Goal: Task Accomplishment & Management: Manage account settings

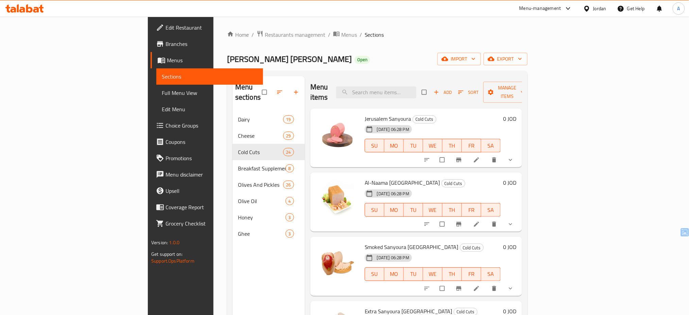
click at [32, 7] on icon at bounding box center [24, 8] width 38 height 8
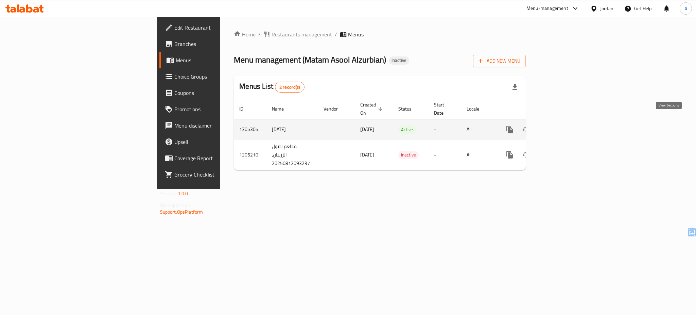
click at [563, 125] on icon "enhanced table" at bounding box center [558, 129] width 8 height 8
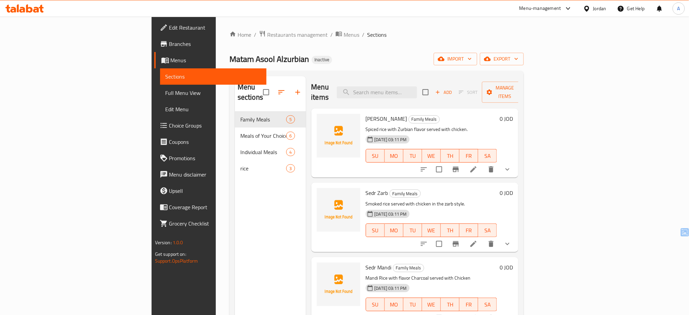
click at [523, 50] on div "Home / Restaurants management / Menus / Sections Matam Asool Alzurbian Inactive…" at bounding box center [376, 213] width 294 height 366
click at [471, 57] on span "import" at bounding box center [455, 59] width 33 height 8
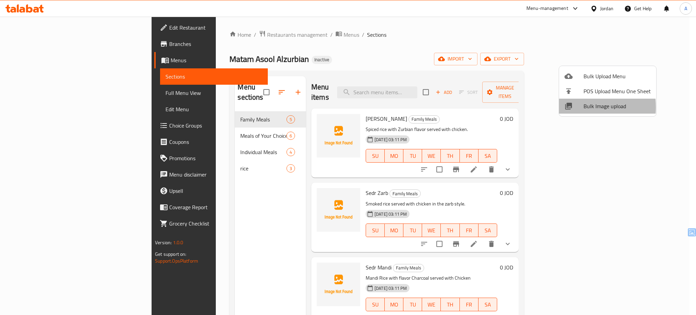
click at [569, 107] on icon at bounding box center [568, 106] width 8 height 8
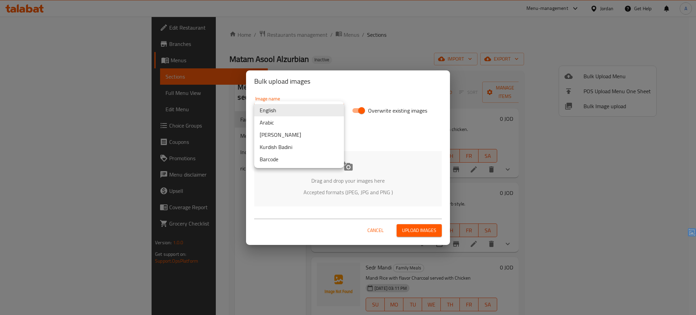
click at [324, 109] on body "​ Menu-management Jordan Get Help A Edit Restaurant Branches Menus Sections Ful…" at bounding box center [348, 166] width 696 height 298
click at [297, 121] on li "Arabic" at bounding box center [299, 122] width 90 height 12
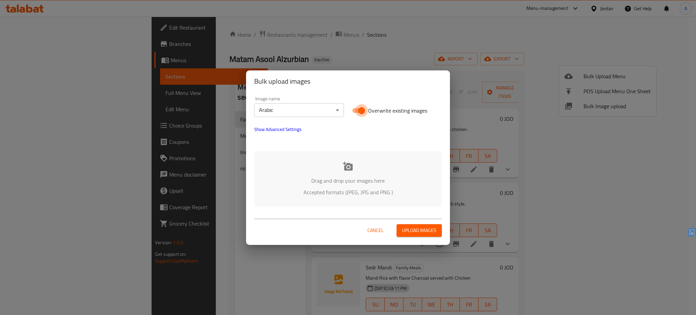
click at [355, 108] on input "Overwrite existing images" at bounding box center [361, 110] width 39 height 13
checkbox input "false"
click at [328, 178] on p "Drag and drop your images here" at bounding box center [347, 180] width 167 height 8
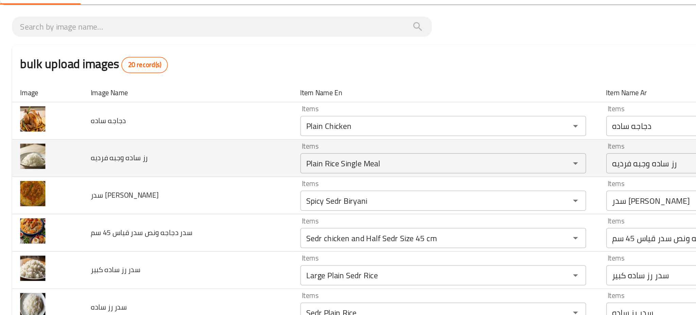
click at [117, 135] on td "رز ساده وجبه فرديه" at bounding box center [126, 141] width 141 height 25
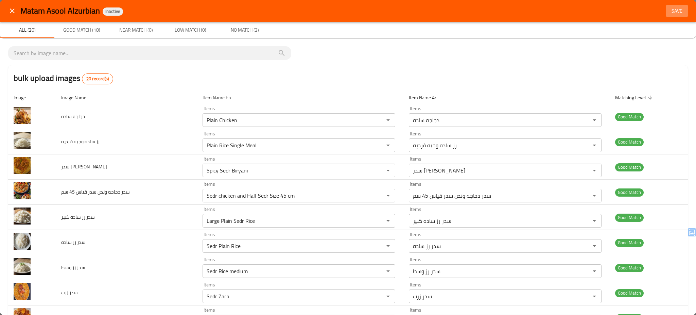
click at [669, 9] on span "Save" at bounding box center [677, 11] width 16 height 8
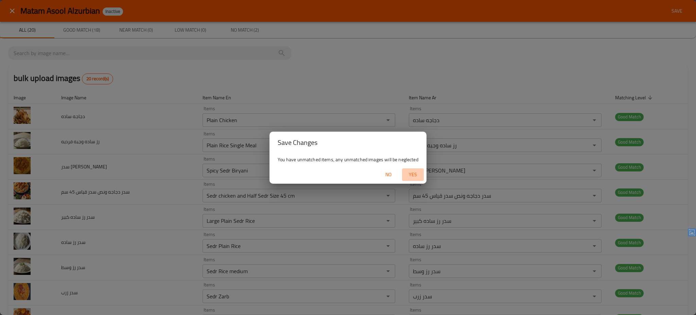
click at [409, 173] on span "Yes" at bounding box center [413, 174] width 16 height 8
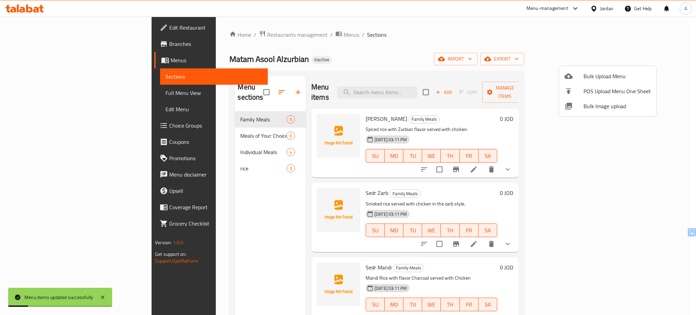
click at [72, 91] on div at bounding box center [348, 157] width 696 height 315
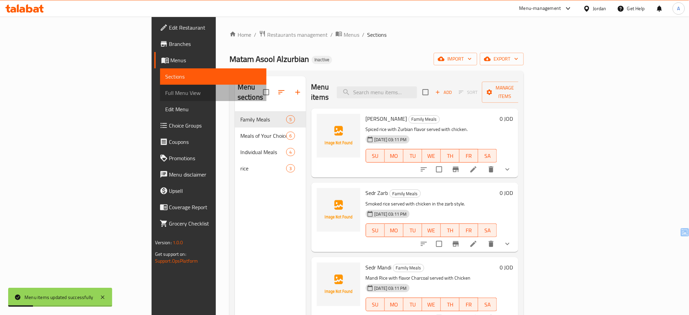
click at [165, 91] on span "Full Menu View" at bounding box center [213, 93] width 96 height 8
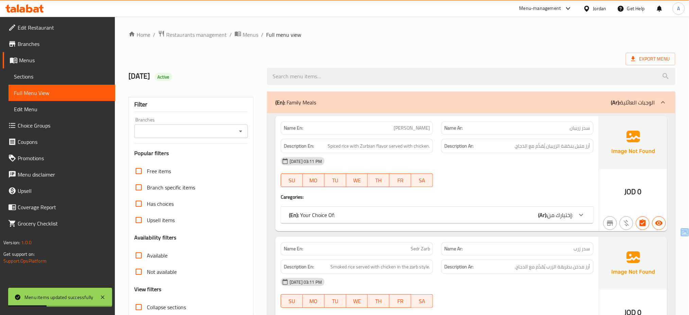
click at [240, 132] on icon "Open" at bounding box center [240, 131] width 3 height 2
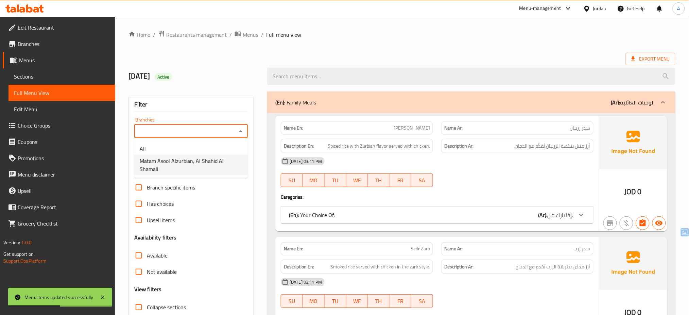
click at [191, 158] on span "Matam Asool Alzurbian, Al Shahid Al Shamali" at bounding box center [191, 165] width 103 height 16
type input "Matam Asool Alzurbian, Al Shahid Al Shamali"
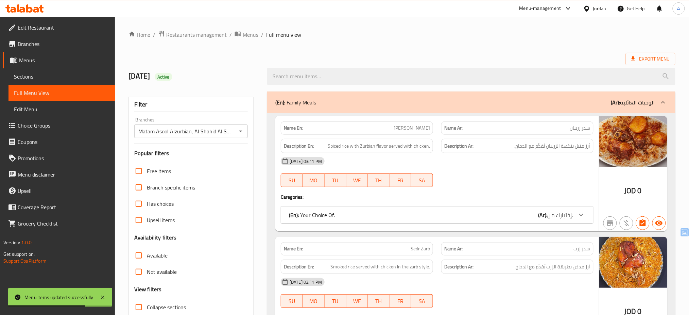
click at [235, 62] on div "08/12/2025 Active" at bounding box center [193, 76] width 139 height 30
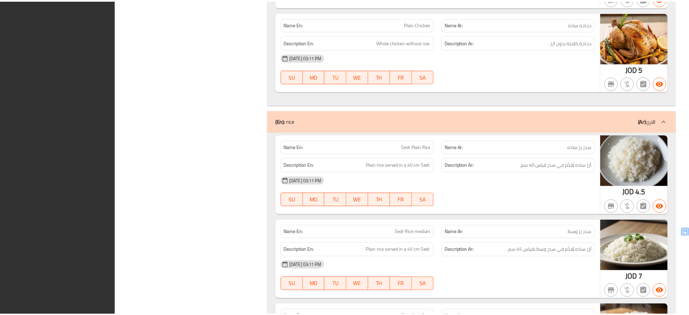
scroll to position [1819, 0]
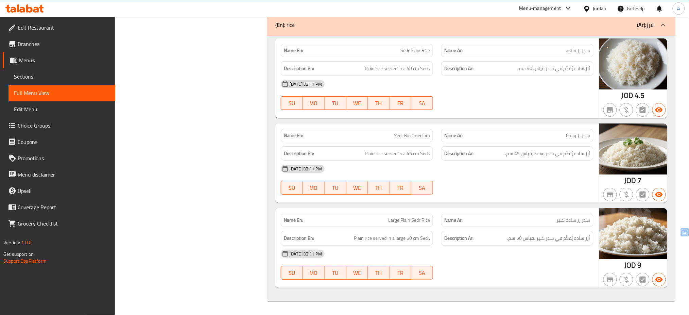
click at [590, 10] on div at bounding box center [588, 8] width 10 height 7
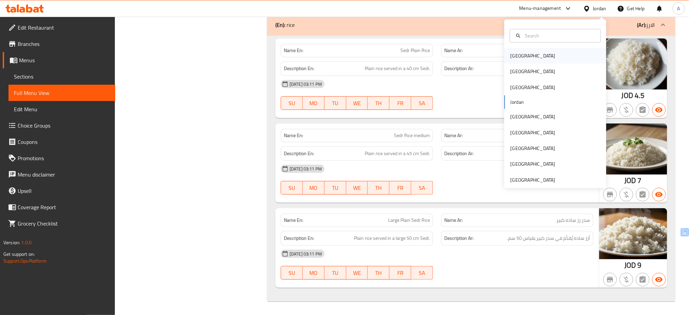
click at [535, 54] on div "Bahrain" at bounding box center [555, 56] width 102 height 16
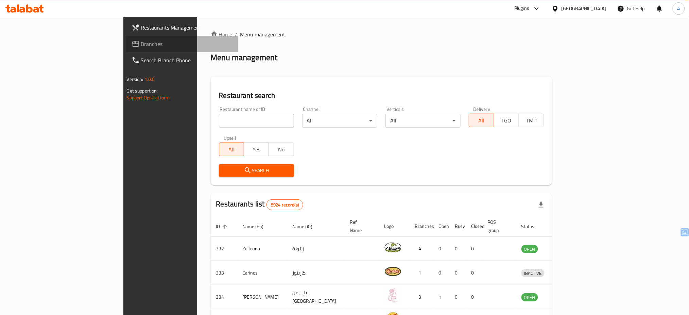
click at [126, 49] on link "Branches" at bounding box center [182, 44] width 112 height 16
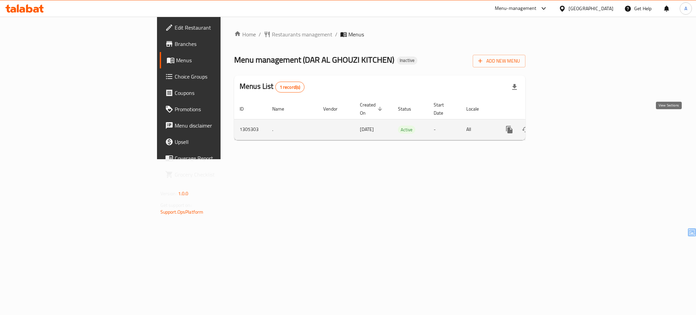
click at [566, 121] on link "enhanced table" at bounding box center [558, 129] width 16 height 16
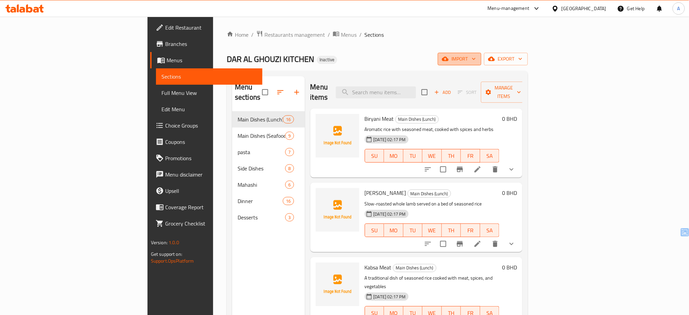
click at [476, 59] on span "import" at bounding box center [459, 59] width 33 height 8
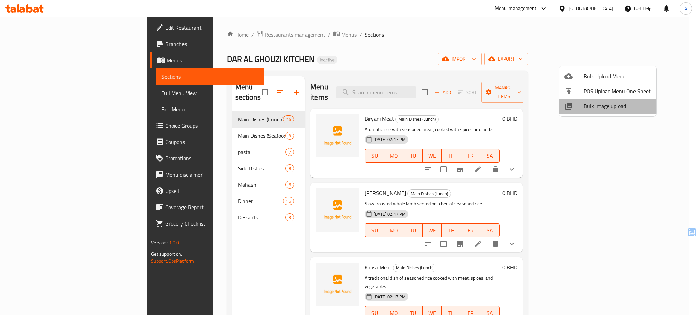
click at [592, 103] on span "Bulk Image upload" at bounding box center [616, 106] width 67 height 8
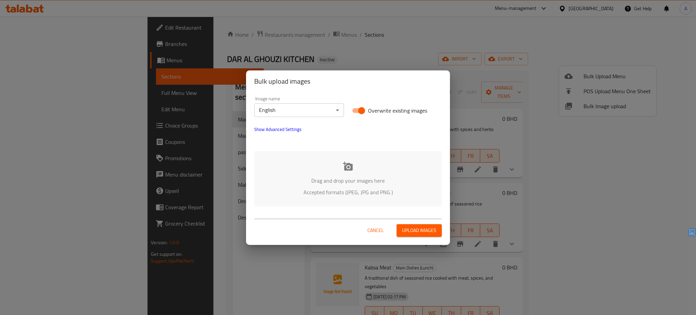
click at [386, 111] on span "Overwrite existing images" at bounding box center [397, 110] width 59 height 8
click at [381, 111] on input "Overwrite existing images" at bounding box center [361, 110] width 39 height 13
checkbox input "false"
click at [371, 174] on div "Drag and drop your images here Accepted formats (JPEG, JPG and PNG )" at bounding box center [348, 178] width 188 height 55
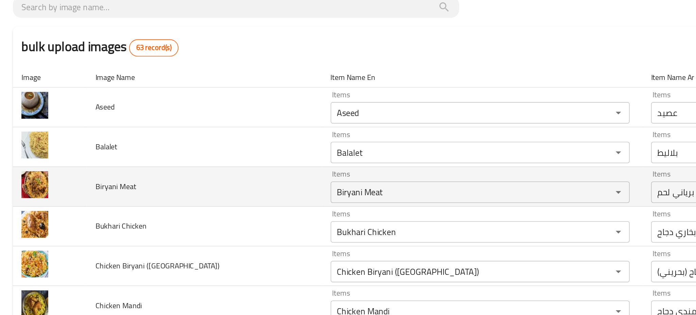
click at [115, 166] on td "Biryani Meat" at bounding box center [129, 166] width 149 height 25
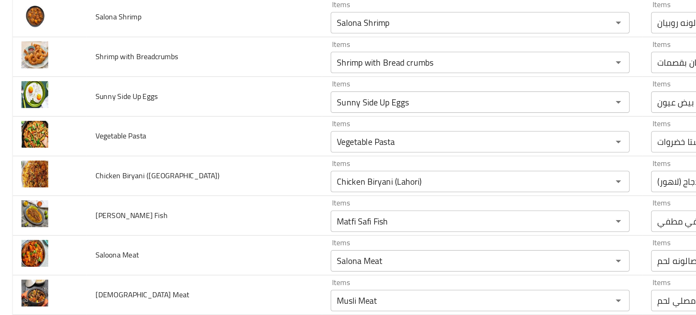
scroll to position [779, 0]
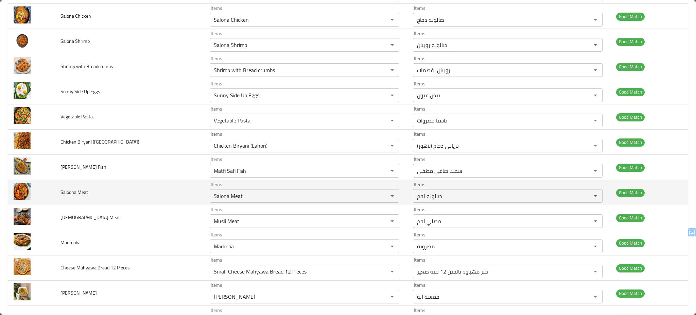
click at [123, 192] on td "Saloona Meat" at bounding box center [129, 192] width 149 height 25
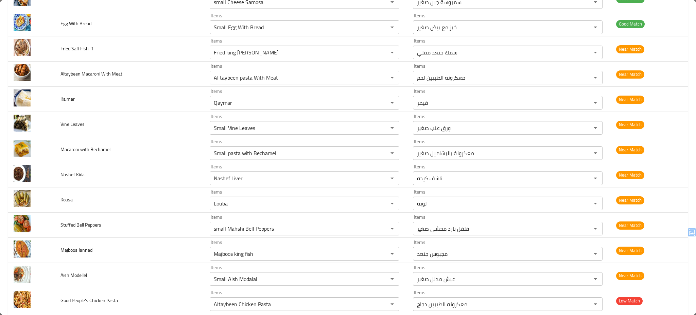
scroll to position [1250, 0]
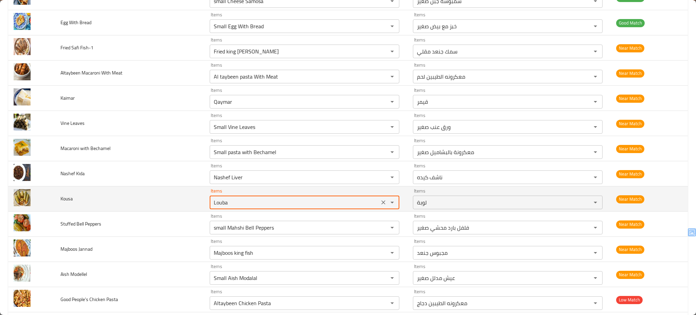
click at [261, 202] on input "Louba" at bounding box center [294, 202] width 165 height 10
type input "k"
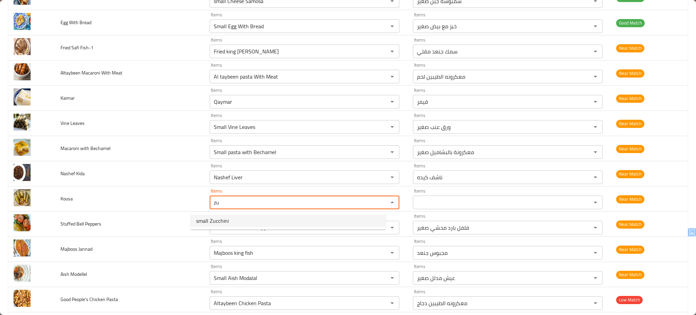
click at [215, 220] on span "small Zucchini" at bounding box center [212, 220] width 33 height 8
type input "small Zucchini"
type input "كوسا صغير"
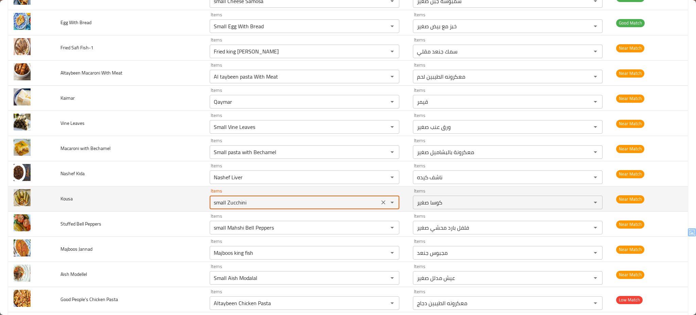
type input "small Zucchini"
click at [160, 196] on td "Kousa" at bounding box center [129, 198] width 149 height 25
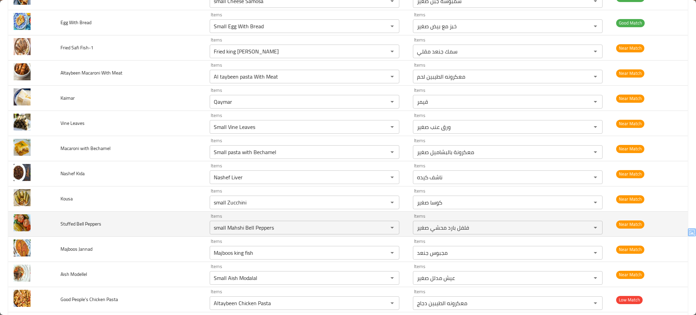
click at [150, 226] on td "Stuffed Bell Peppers" at bounding box center [129, 223] width 149 height 25
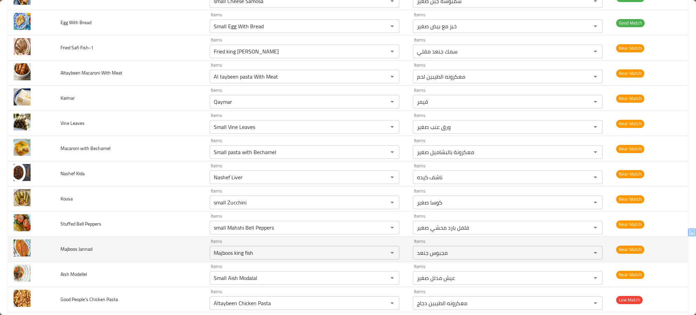
click at [126, 256] on td "Majboos Jannad" at bounding box center [129, 248] width 149 height 25
click at [247, 257] on Jannad "Majboos king fish" at bounding box center [294, 253] width 165 height 10
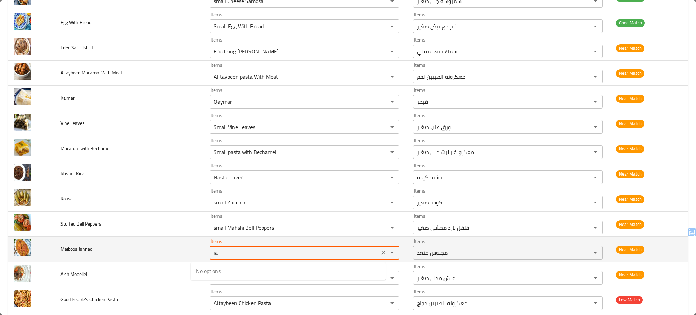
type Jannad "j"
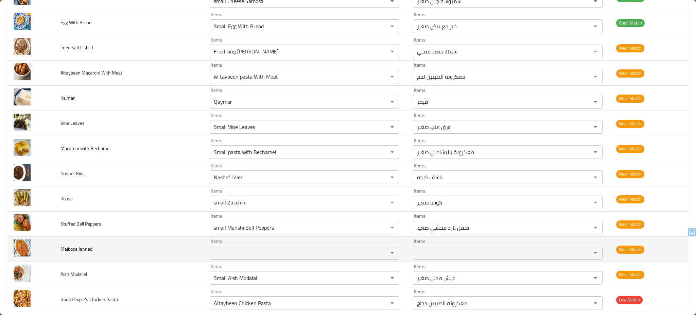
click at [127, 248] on td "Majboos Jannad" at bounding box center [129, 248] width 149 height 25
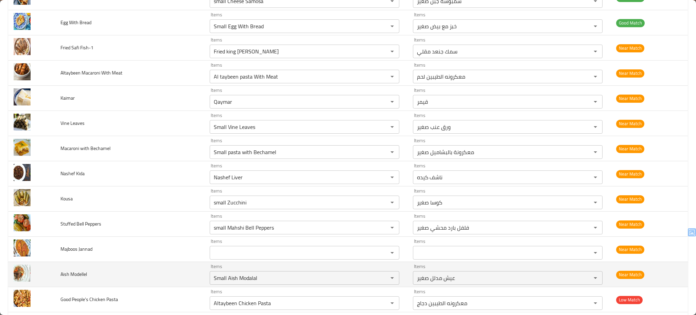
click at [150, 279] on td "Aish Modellel" at bounding box center [129, 274] width 149 height 25
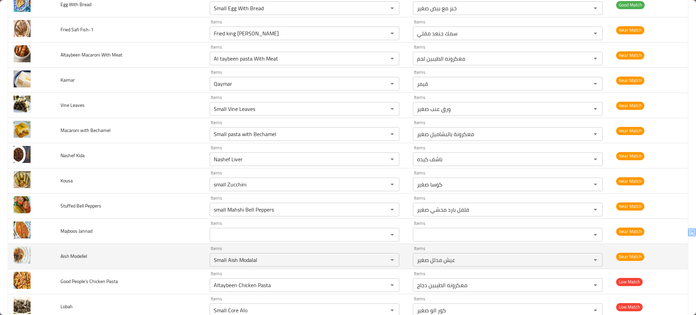
scroll to position [1286, 0]
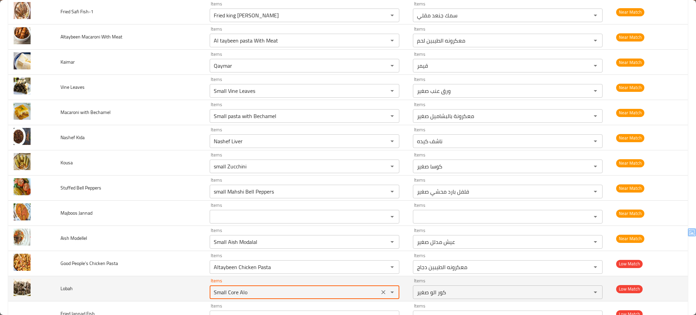
click at [253, 290] on input "Small Core Alo" at bounding box center [294, 292] width 165 height 10
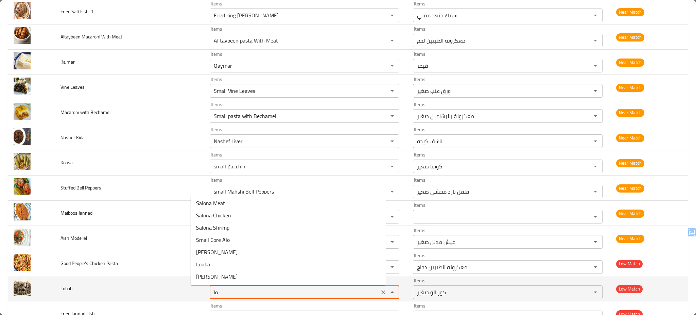
type input "l"
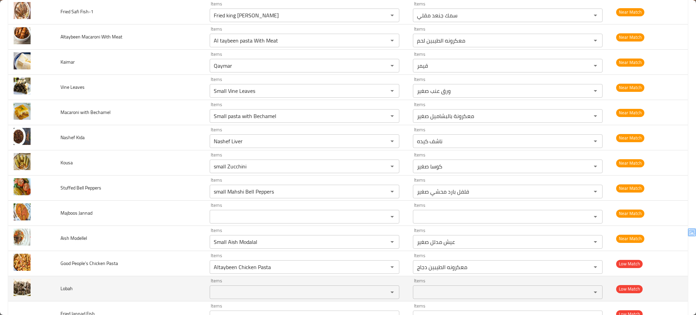
click at [145, 283] on td "Lobah" at bounding box center [129, 288] width 149 height 25
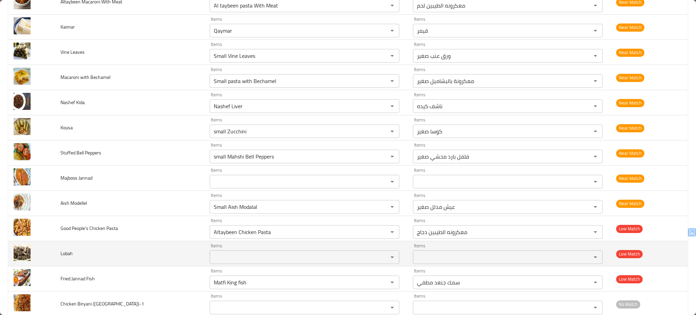
scroll to position [1322, 0]
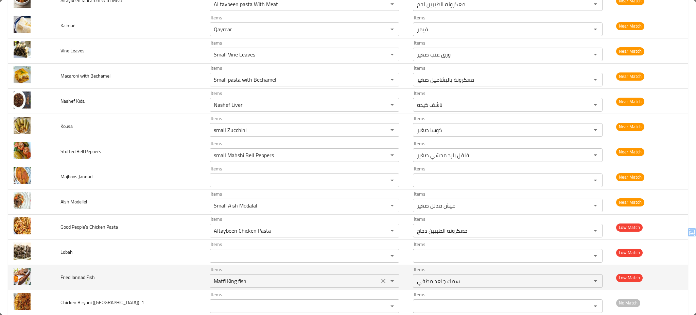
click at [288, 284] on Fish "Matfi King fish" at bounding box center [294, 281] width 165 height 10
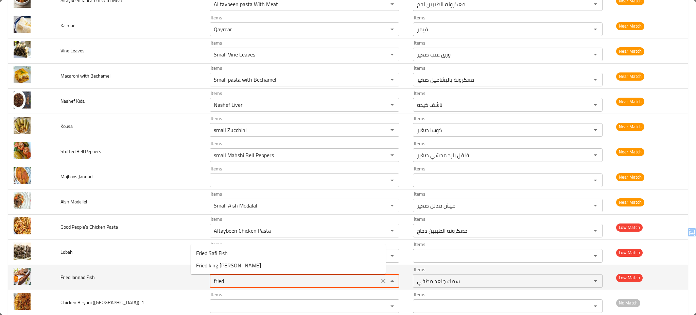
type Fish "Matfi King fish"
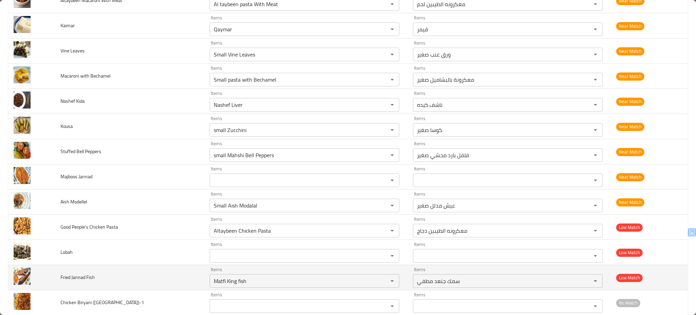
click at [167, 281] on td "Fried Jannad Fish" at bounding box center [129, 277] width 149 height 25
click at [380, 283] on icon "Clear" at bounding box center [383, 280] width 7 height 7
click at [178, 275] on td "Fried Jannad Fish" at bounding box center [129, 277] width 149 height 25
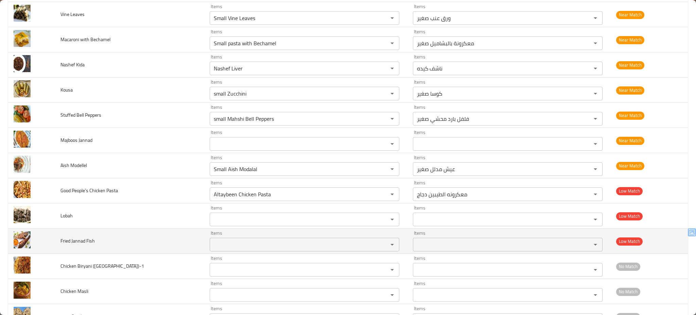
scroll to position [1377, 0]
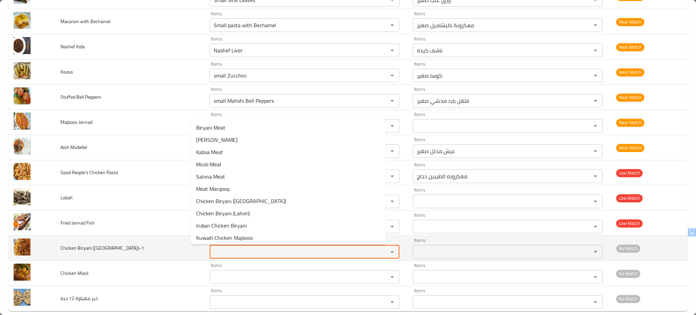
click at [254, 255] on \(Lahore\)-1 "Items" at bounding box center [294, 252] width 165 height 10
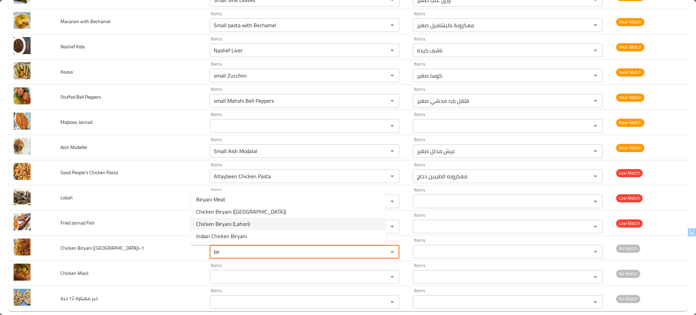
click at [249, 222] on \(Lahore\)-1-option-2 "Chicken Biryani (Lahori)" at bounding box center [288, 223] width 195 height 12
type \(Lahore\)-1 "Chicken Biryani (Lahori)"
type \(Lahore\)-1-ar "برياني دجاج (لاهور)"
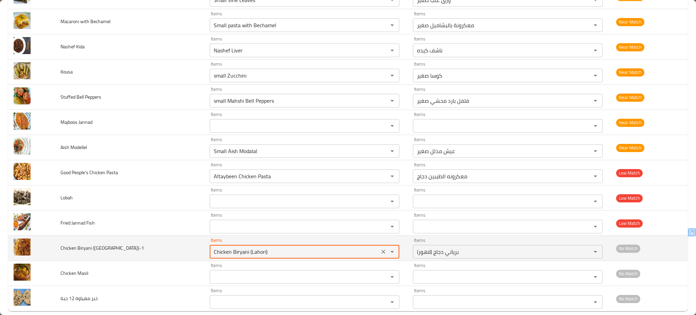
type \(Lahore\)-1 "Chicken Biryani (Lahori)"
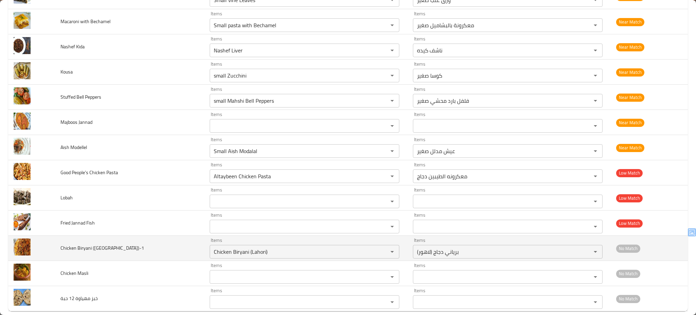
click at [164, 254] on td "Chicken Biryani (Lahore)-1" at bounding box center [129, 247] width 149 height 25
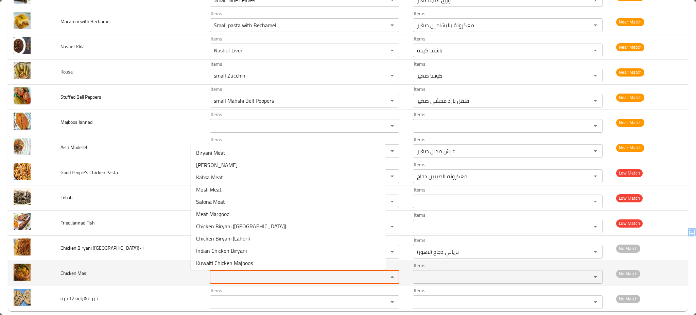
click at [240, 281] on Masli "Items" at bounding box center [294, 277] width 165 height 10
type Masli "m"
type Masli "c"
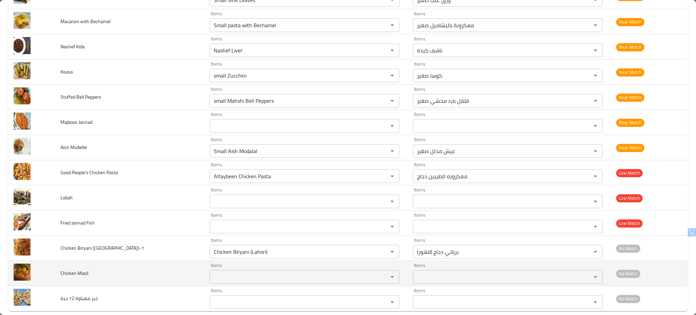
click at [149, 272] on td "Chicken Masli" at bounding box center [129, 273] width 149 height 25
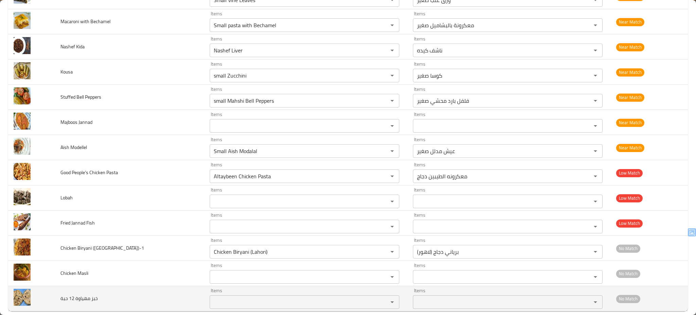
click at [133, 301] on td "خبز مهياوة 12 حبة" at bounding box center [129, 298] width 149 height 25
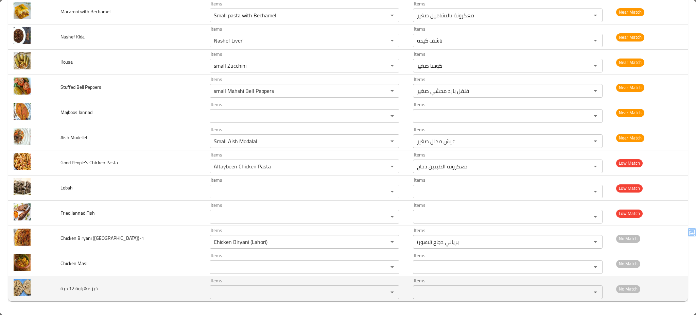
click at [212, 297] on حبة "Items" at bounding box center [294, 292] width 165 height 10
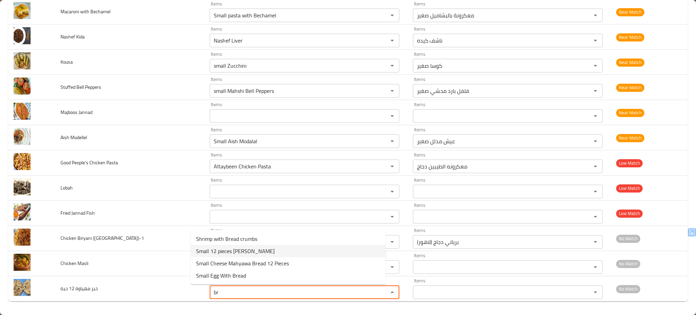
click at [254, 249] on span "Small 12 pieces Mahyawa Bread" at bounding box center [235, 251] width 78 height 8
type حبة "Small 12 pieces Mahyawa Bread"
type حبة-ar "خبز مهياوة 12 حبة صغير"
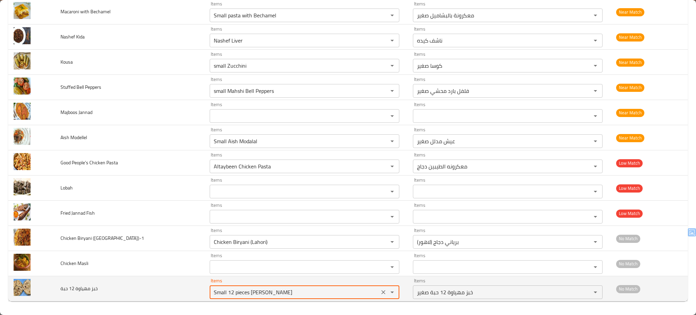
type حبة "Small 12 pieces Mahyawa Bread"
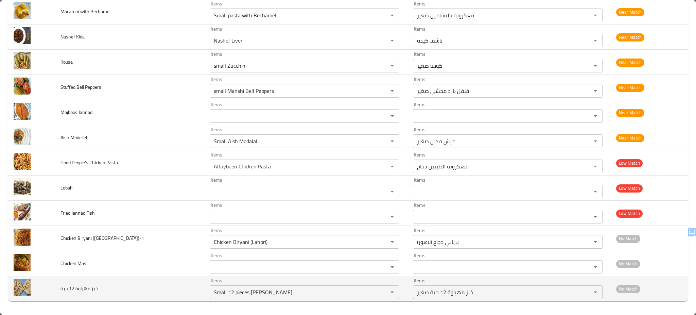
click at [142, 291] on td "خبز مهياوة 12 حبة" at bounding box center [129, 288] width 149 height 25
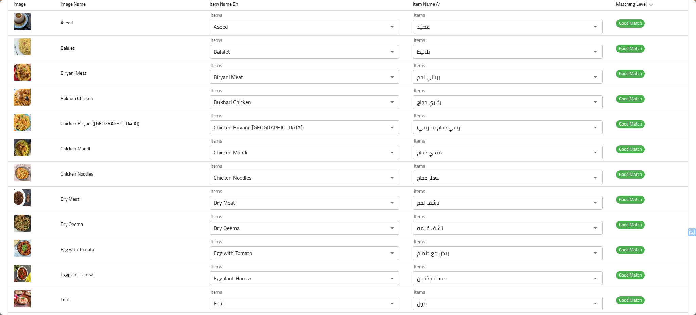
scroll to position [0, 0]
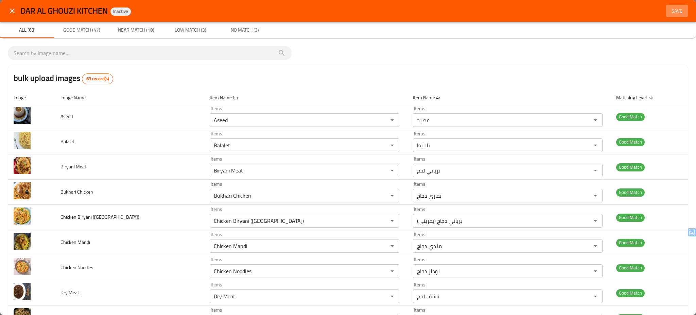
click at [676, 12] on span "Save" at bounding box center [677, 11] width 16 height 8
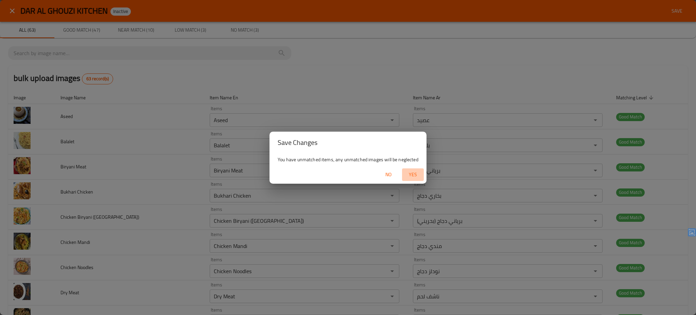
click at [419, 173] on span "Yes" at bounding box center [413, 174] width 16 height 8
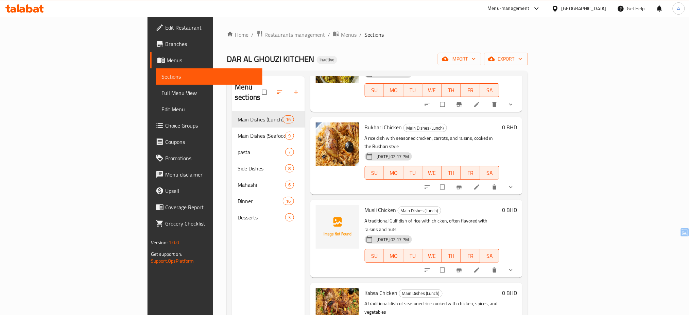
scroll to position [887, 0]
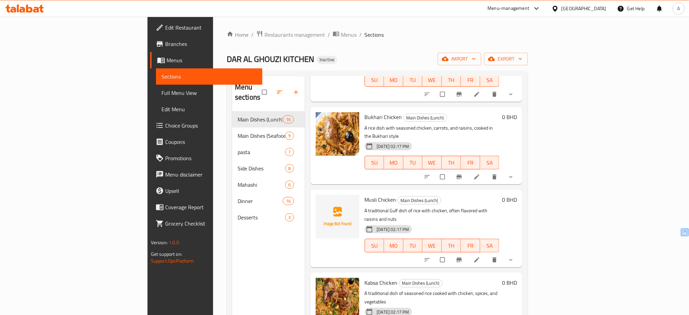
click at [425, 40] on div "Home / Restaurants management / Menus / Sections DAR AL GHOUZI KITCHEN Inactive…" at bounding box center [377, 213] width 301 height 366
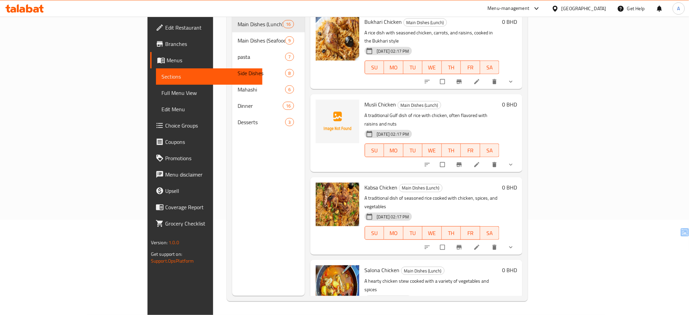
scroll to position [889, 0]
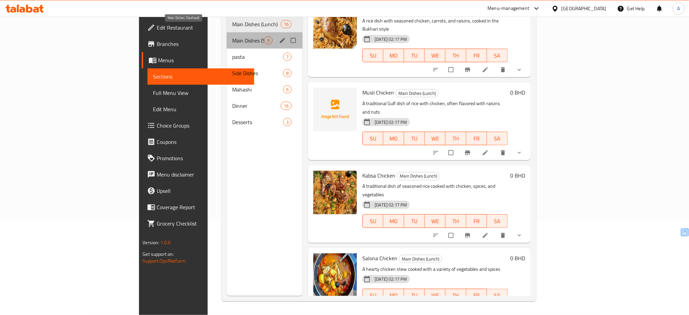
click at [232, 36] on span "Main Dishes (Seafood)" at bounding box center [248, 40] width 32 height 8
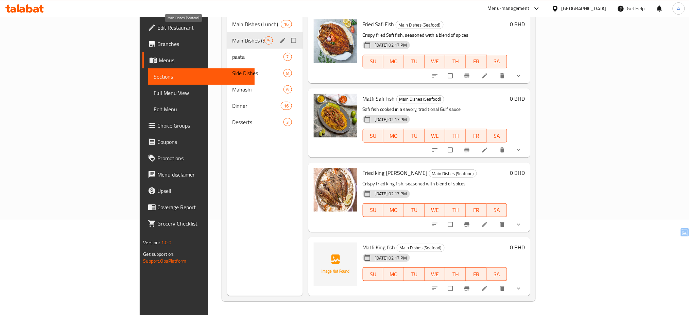
scroll to position [360, 0]
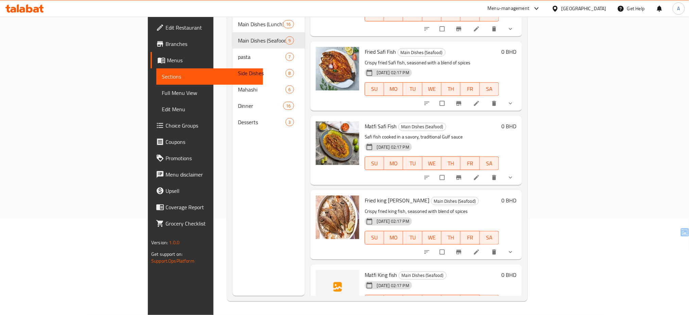
click at [461, 207] on p "Crispy fried king fish, seasoned with blend of spices" at bounding box center [431, 211] width 134 height 8
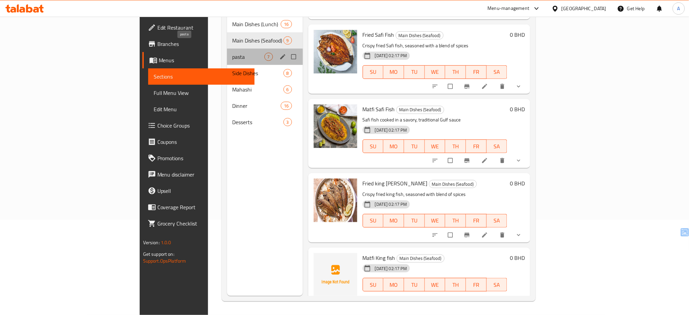
click at [232, 53] on span "pasta" at bounding box center [248, 57] width 32 height 8
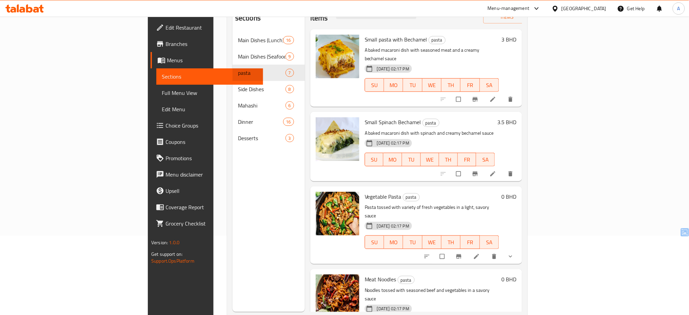
scroll to position [95, 0]
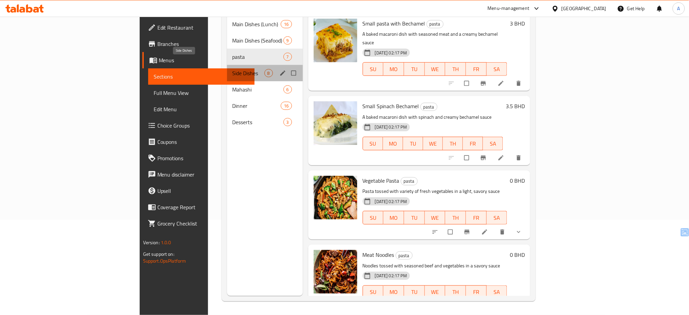
click at [232, 69] on span "Side Dishes" at bounding box center [248, 73] width 32 height 8
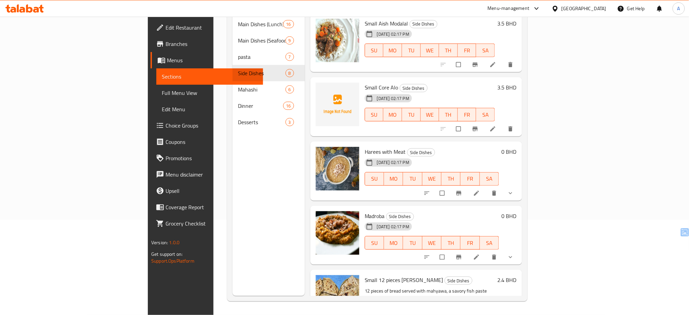
click at [431, 147] on h6 "Harees with Meat Side Dishes" at bounding box center [431, 152] width 134 height 10
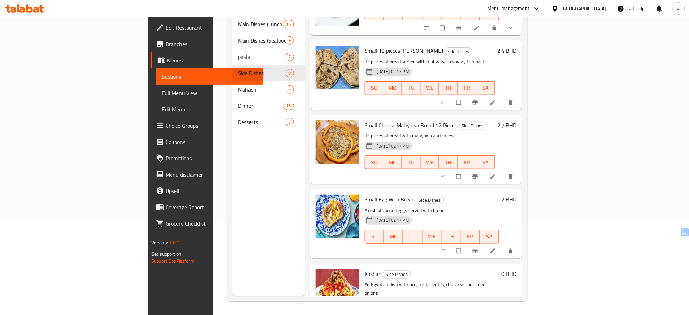
scroll to position [255, 0]
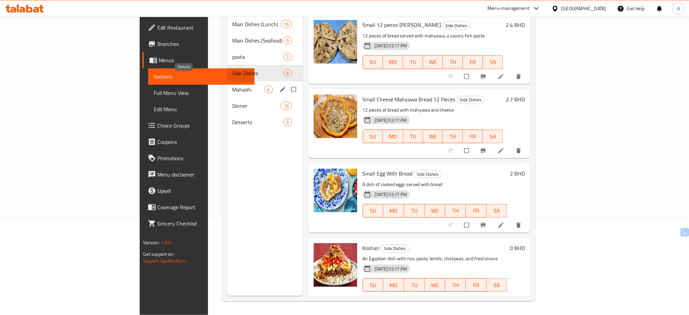
click at [232, 85] on span "Mahashi" at bounding box center [248, 89] width 32 height 8
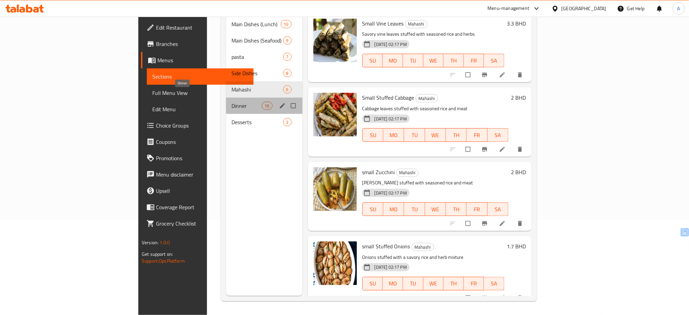
click at [231, 102] on span "Dinner" at bounding box center [246, 106] width 30 height 8
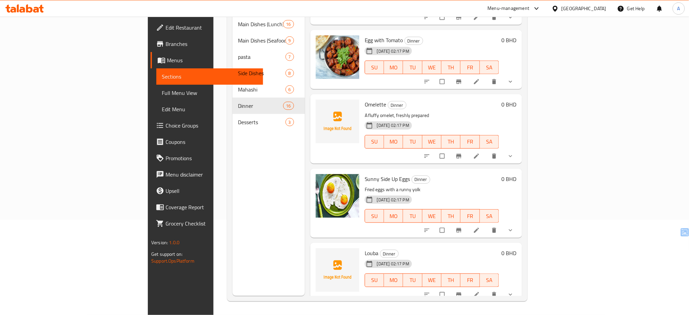
scroll to position [389, 0]
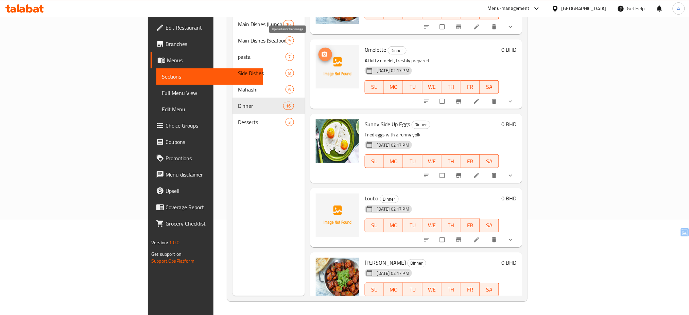
click at [321, 51] on icon "upload picture" at bounding box center [324, 54] width 7 height 7
click at [435, 119] on h6 "Sunny Side Up Eggs Dinner" at bounding box center [431, 124] width 134 height 10
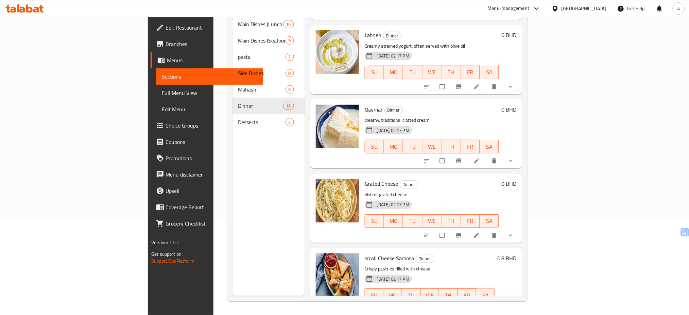
scroll to position [839, 0]
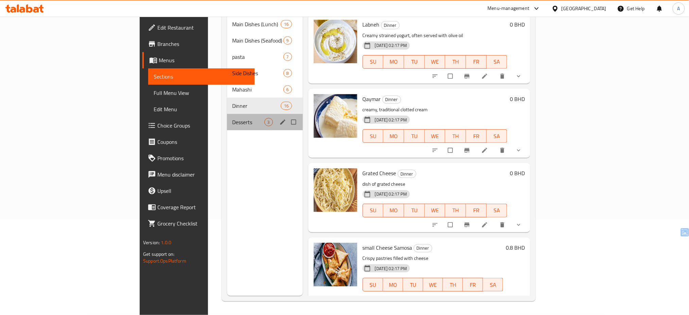
click at [227, 118] on div "Desserts 3" at bounding box center [265, 122] width 76 height 16
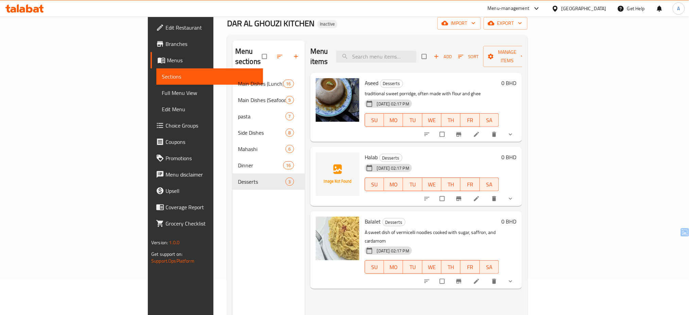
scroll to position [36, 0]
click at [322, 158] on icon "upload picture" at bounding box center [325, 160] width 6 height 5
click at [162, 90] on span "Full Menu View" at bounding box center [210, 93] width 96 height 8
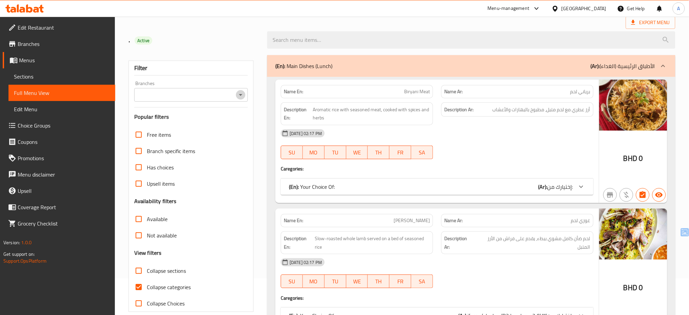
click at [242, 98] on icon "Open" at bounding box center [240, 95] width 8 height 8
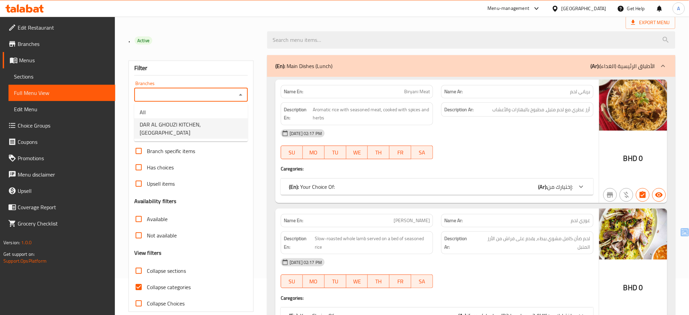
click at [215, 125] on span "DAR AL GHOUZI KITCHEN, Muharraq" at bounding box center [191, 128] width 103 height 16
type input "DAR AL GHOUZI KITCHEN, Muharraq"
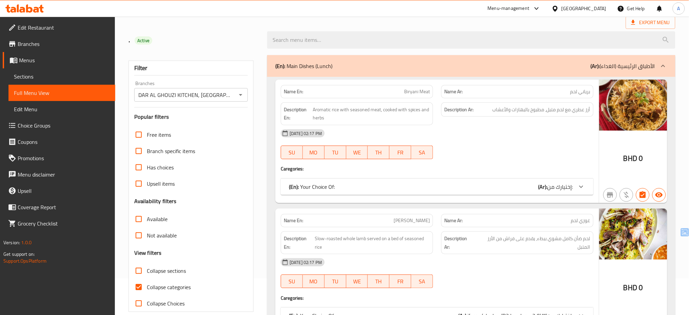
click at [215, 125] on div "Filter Branches DAR AL GHOUZI KITCHEN, Muharraq Branches Popular filters Free i…" at bounding box center [190, 185] width 125 height 251
click at [153, 287] on span "Collapse categories" at bounding box center [169, 287] width 44 height 8
click at [147, 287] on input "Collapse categories" at bounding box center [138, 287] width 16 height 16
checkbox input "false"
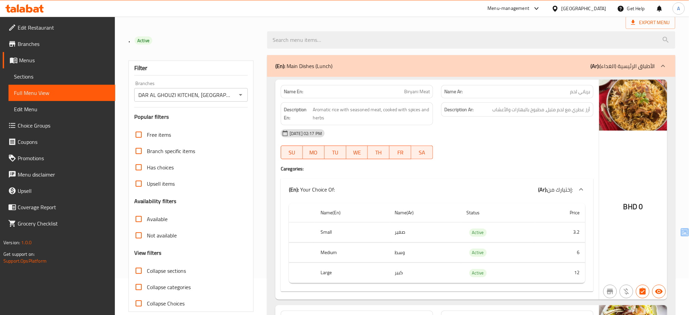
click at [245, 261] on div "Free items Branch specific items Has choices Upsell items Availability filters …" at bounding box center [190, 218] width 113 height 185
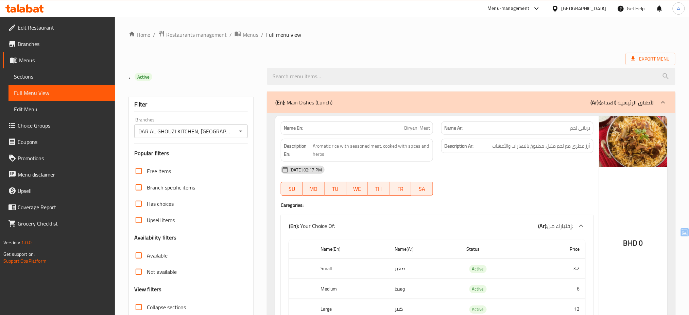
click at [561, 8] on div at bounding box center [556, 8] width 10 height 7
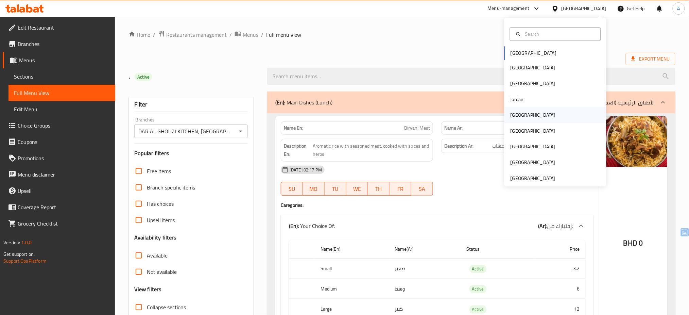
click at [531, 109] on div "[GEOGRAPHIC_DATA]" at bounding box center [555, 115] width 102 height 16
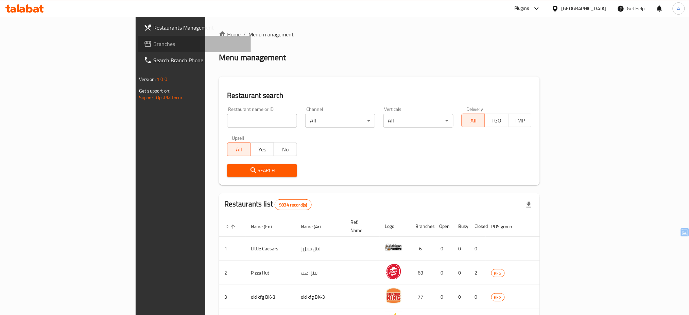
click at [144, 43] on icon at bounding box center [147, 44] width 7 height 6
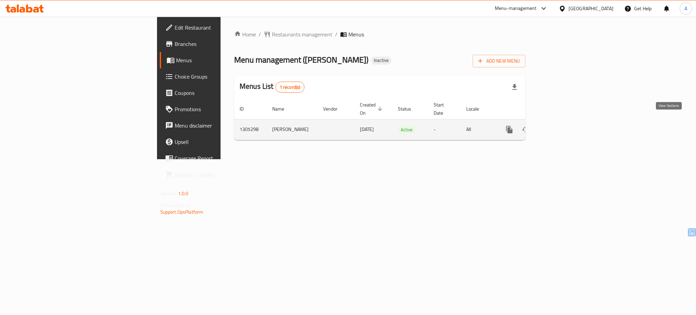
click at [566, 121] on link "enhanced table" at bounding box center [558, 129] width 16 height 16
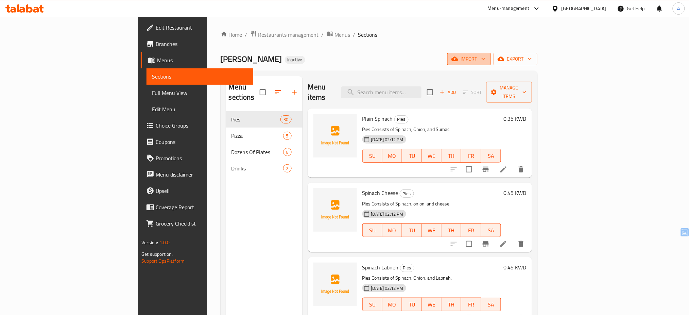
click at [458, 56] on icon "button" at bounding box center [454, 58] width 7 height 7
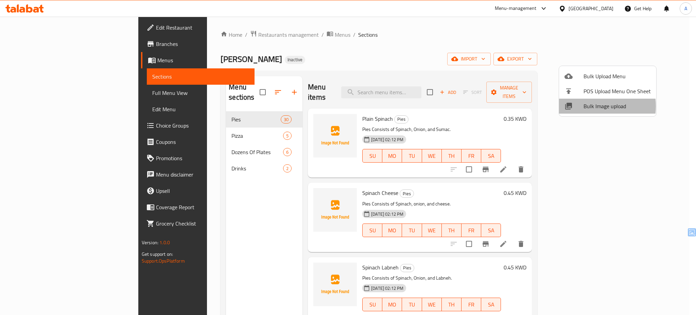
click at [590, 106] on span "Bulk Image upload" at bounding box center [616, 106] width 67 height 8
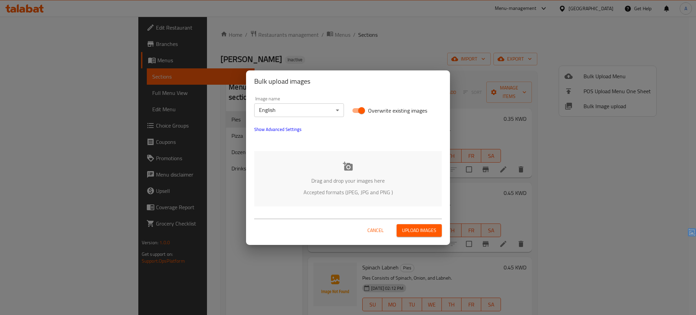
click at [371, 109] on span "Overwrite existing images" at bounding box center [397, 110] width 59 height 8
click at [371, 109] on input "Overwrite existing images" at bounding box center [361, 110] width 39 height 13
checkbox input "false"
click at [332, 109] on body "​ Menu-management Kuwait Get Help A Edit Restaurant Branches Menus Sections Ful…" at bounding box center [348, 166] width 696 height 298
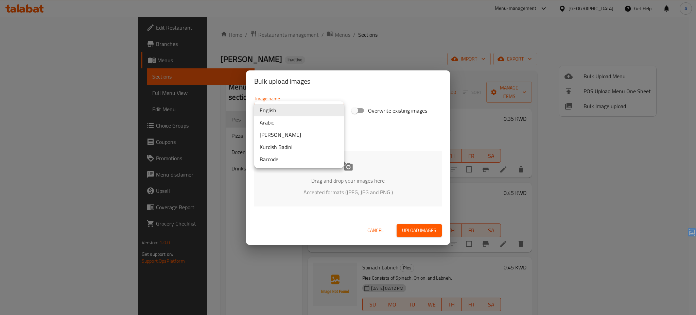
click at [309, 123] on li "Arabic" at bounding box center [299, 122] width 90 height 12
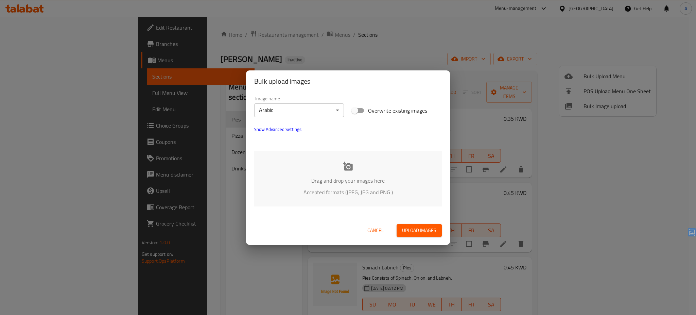
click at [319, 189] on p "Accepted formats (JPEG, JPG and PNG )" at bounding box center [347, 192] width 167 height 8
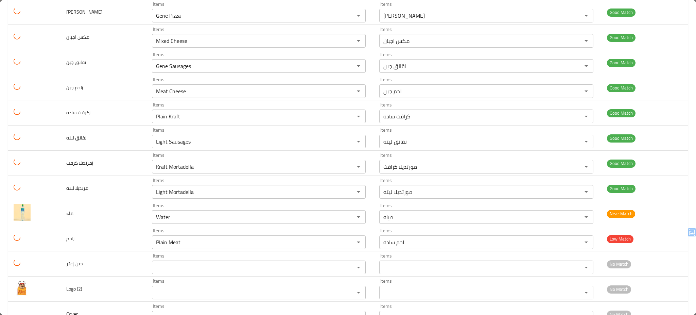
scroll to position [960, 0]
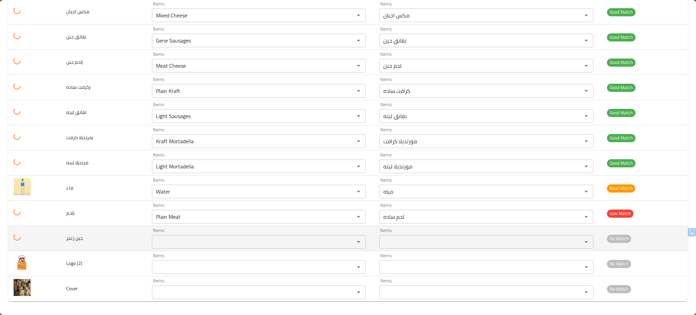
click at [280, 239] on زعتر "Items" at bounding box center [249, 242] width 190 height 10
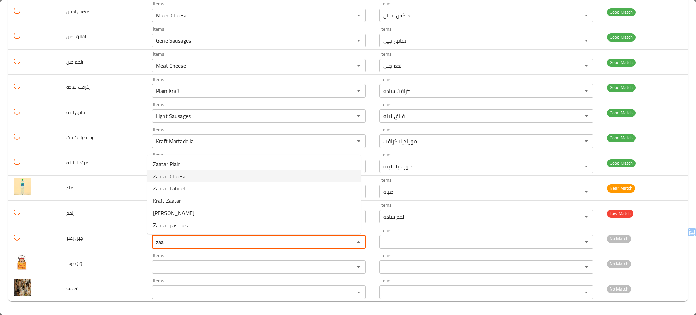
click at [231, 173] on زعتر-option-1 "Zaatar Cheese" at bounding box center [253, 176] width 213 height 12
type زعتر "Zaatar Cheese"
type زعتر-ar "زعتر جبن"
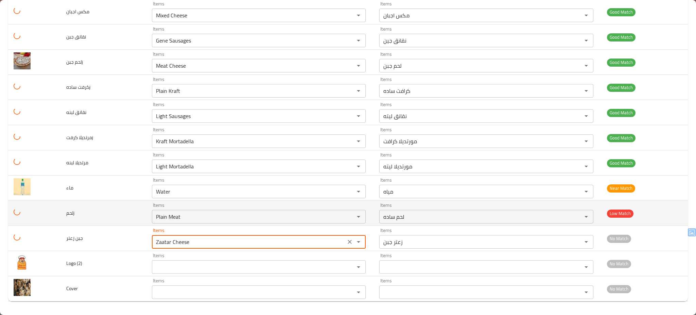
type زعتر "Zaatar Cheese"
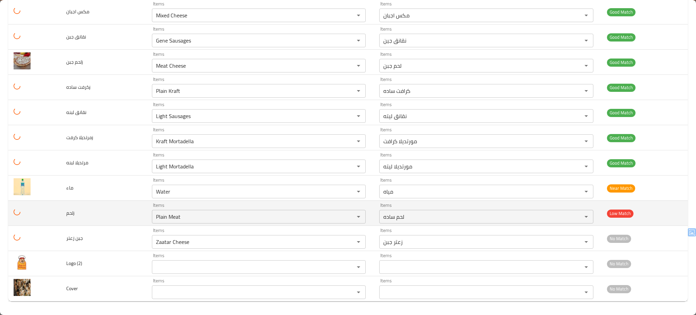
click at [123, 216] on td "لحمj" at bounding box center [104, 212] width 86 height 25
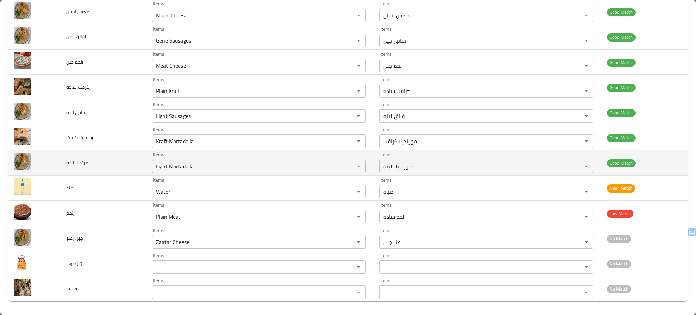
click at [100, 165] on td "مرتديلا لبنه" at bounding box center [104, 162] width 86 height 25
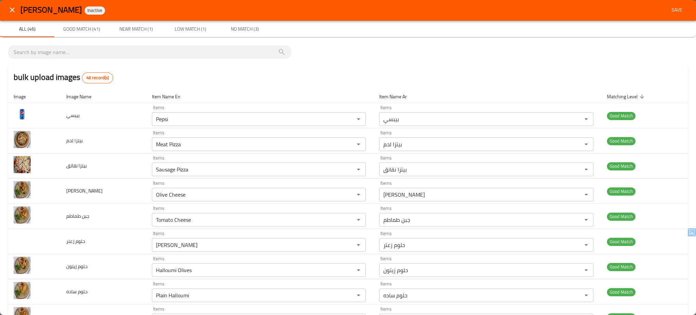
scroll to position [0, 0]
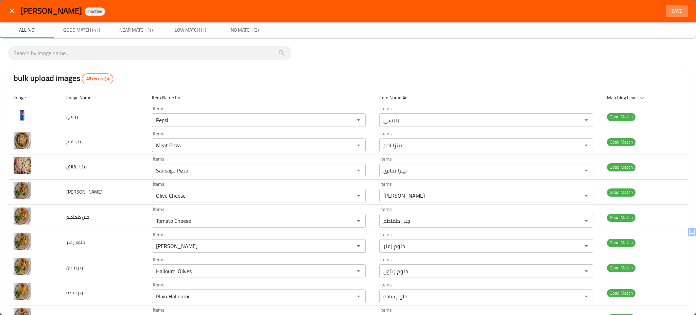
click at [671, 7] on span "Save" at bounding box center [677, 11] width 16 height 8
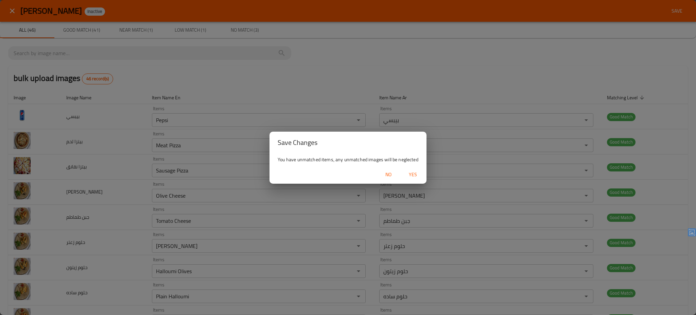
click at [416, 173] on span "Yes" at bounding box center [413, 174] width 16 height 8
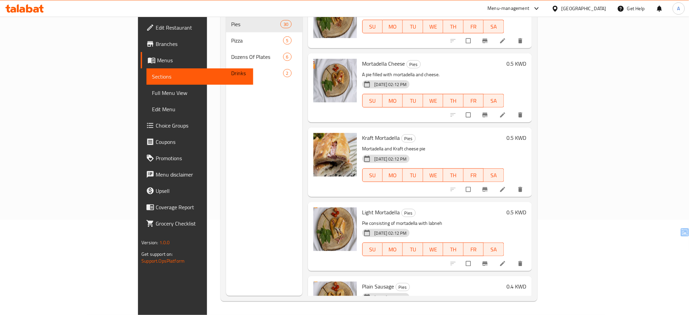
scroll to position [1888, 0]
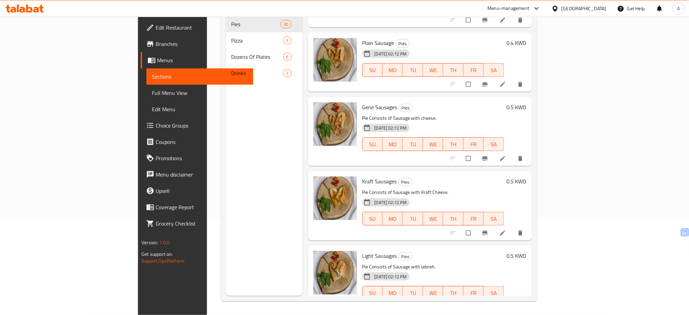
click at [431, 188] on p "Pie Consists of Sausage with Kraft Cheese." at bounding box center [433, 192] width 142 height 8
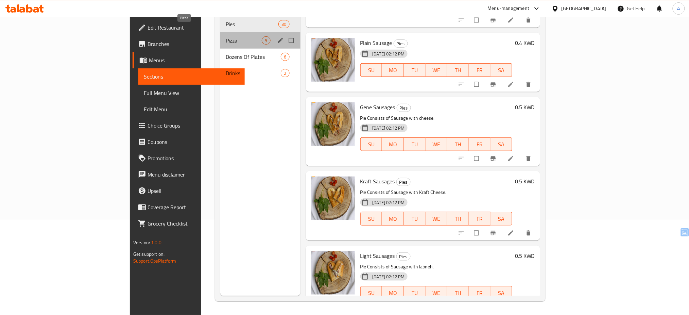
click at [226, 36] on span "Pizza" at bounding box center [244, 40] width 36 height 8
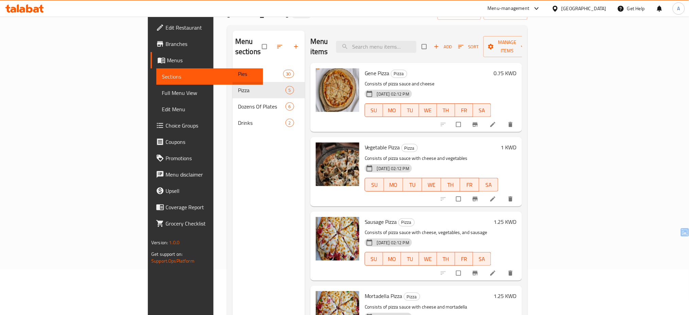
scroll to position [43, 0]
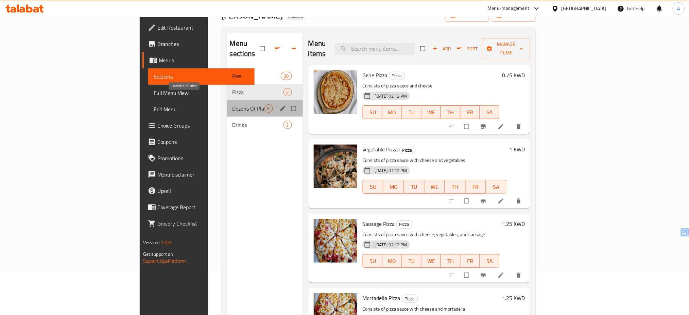
click at [232, 104] on span "Dozens Of Plates" at bounding box center [248, 108] width 32 height 8
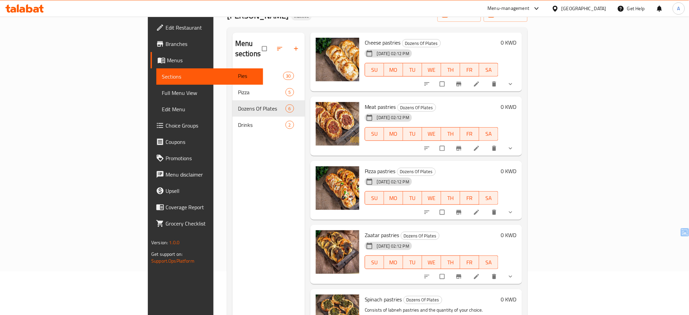
scroll to position [95, 0]
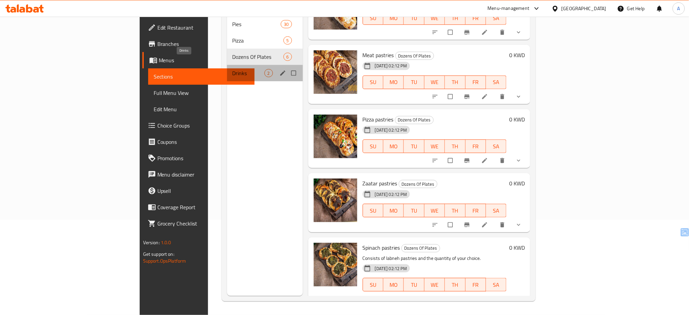
click at [232, 69] on span "Drinks" at bounding box center [248, 73] width 32 height 8
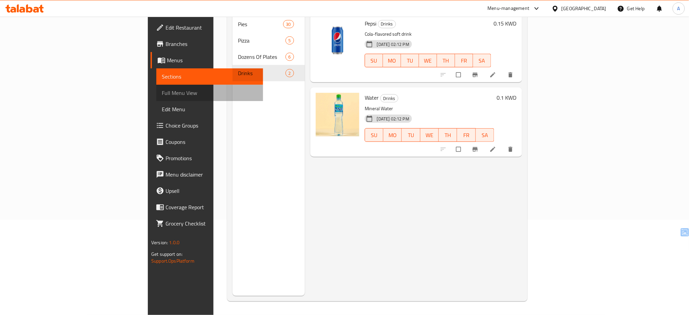
click at [162, 91] on span "Full Menu View" at bounding box center [210, 93] width 96 height 8
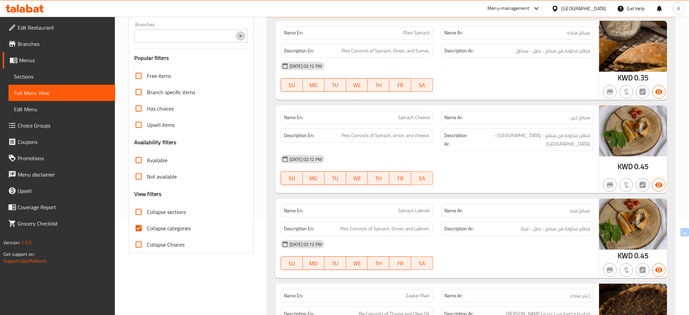
click at [242, 37] on icon "Open" at bounding box center [240, 36] width 8 height 8
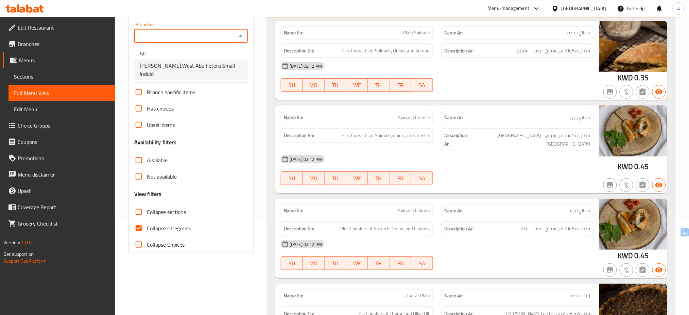
click at [236, 75] on span "[PERSON_NAME],West Abu Fetera Small Indust" at bounding box center [191, 69] width 103 height 16
type input "[PERSON_NAME],West Abu Fetera Small Indust"
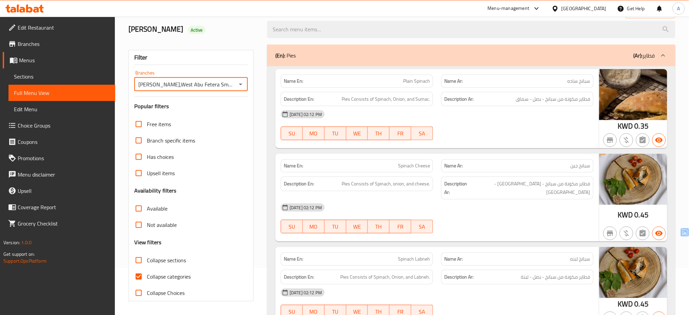
scroll to position [95, 0]
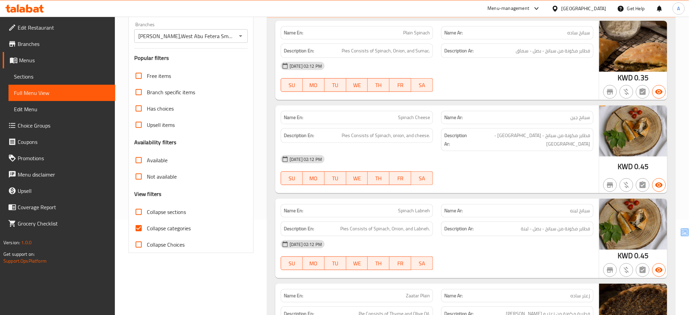
click at [173, 227] on span "Collapse categories" at bounding box center [169, 228] width 44 height 8
click at [147, 227] on input "Collapse categories" at bounding box center [138, 228] width 16 height 16
checkbox input "false"
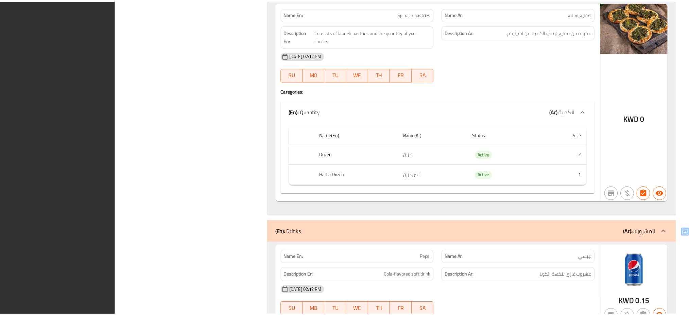
scroll to position [4299, 0]
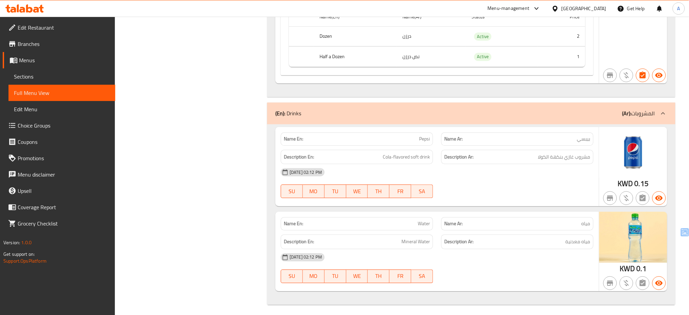
click at [595, 12] on div "Kuwait" at bounding box center [583, 8] width 45 height 7
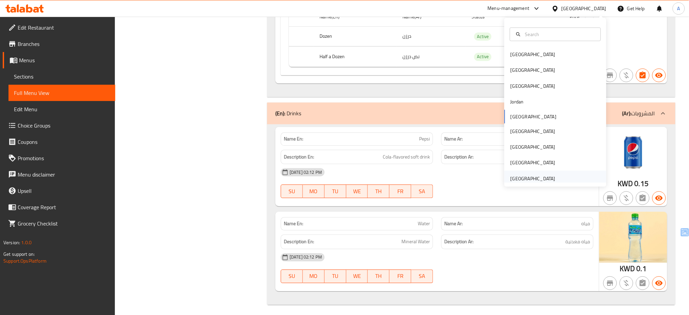
click at [537, 181] on div "[GEOGRAPHIC_DATA]" at bounding box center [532, 177] width 45 height 7
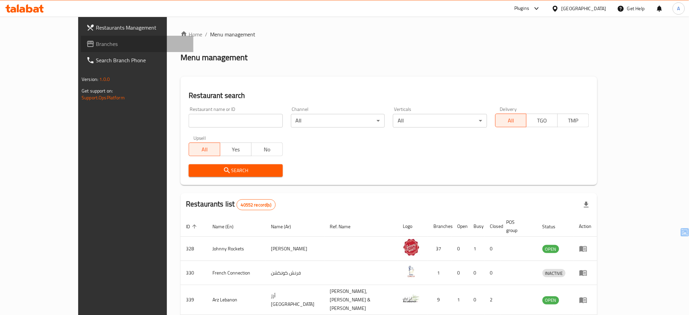
click at [96, 47] on span "Branches" at bounding box center [142, 44] width 92 height 8
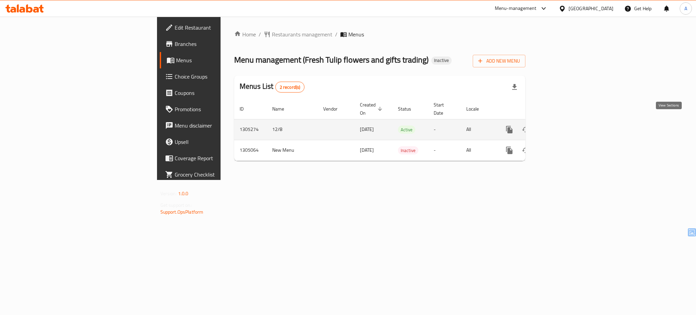
click at [561, 126] on icon "enhanced table" at bounding box center [558, 129] width 6 height 6
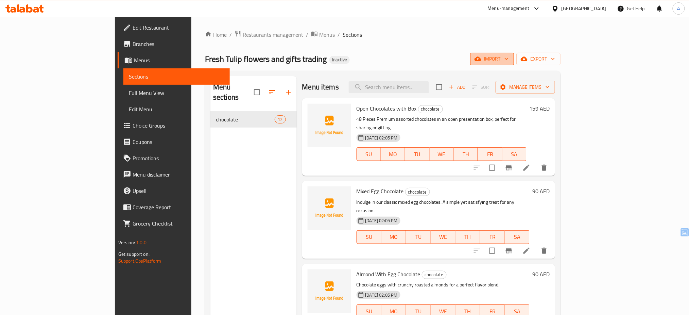
click at [514, 65] on button "import" at bounding box center [491, 59] width 43 height 13
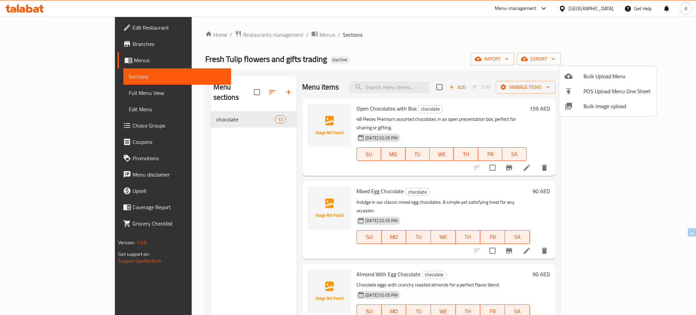
click at [585, 106] on span "Bulk Image upload" at bounding box center [616, 106] width 67 height 8
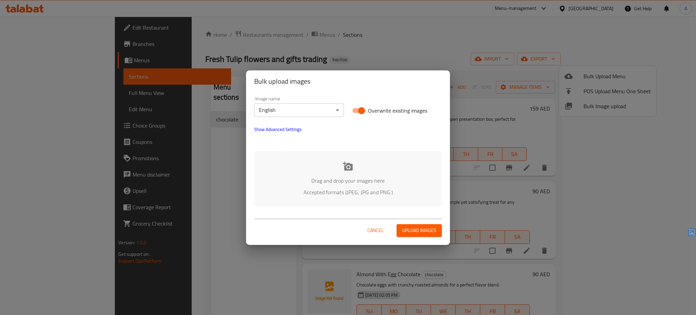
click at [377, 108] on span "Overwrite existing images" at bounding box center [397, 110] width 59 height 8
click at [377, 108] on input "Overwrite existing images" at bounding box center [361, 110] width 39 height 13
checkbox input "false"
click at [364, 164] on div "Drag and drop your images here Accepted formats (JPEG, JPG and PNG )" at bounding box center [348, 178] width 188 height 55
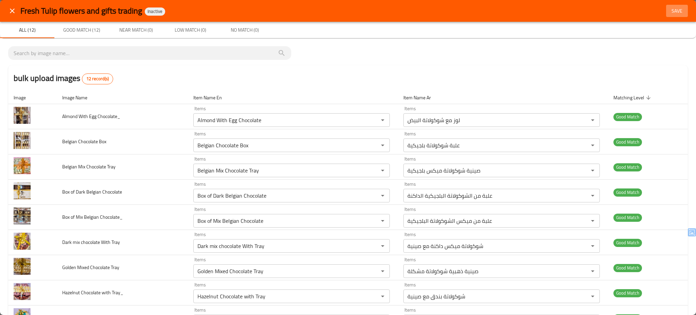
click at [669, 11] on span "Save" at bounding box center [677, 11] width 16 height 8
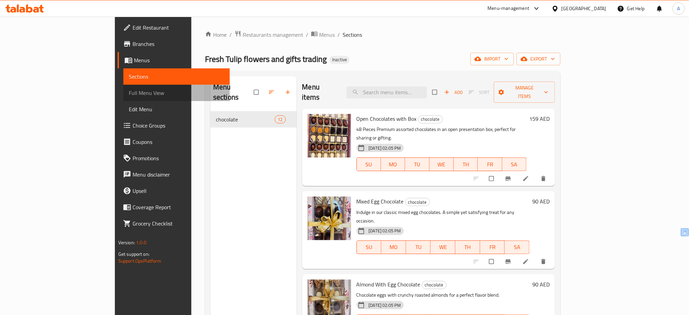
click at [129, 92] on span "Full Menu View" at bounding box center [177, 93] width 96 height 8
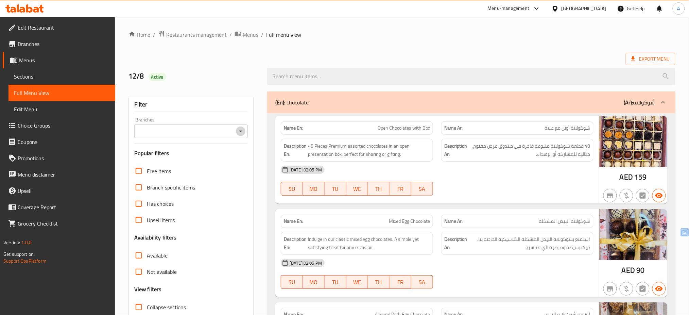
click at [242, 131] on icon "Open" at bounding box center [240, 131] width 8 height 8
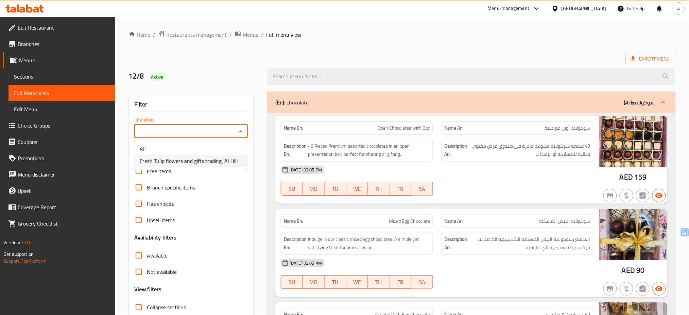
click at [221, 160] on span "Fresh Tulip flowers and gifts trading, Al Hili" at bounding box center [189, 161] width 98 height 8
type input "Fresh Tulip flowers and gifts trading, Al Hili"
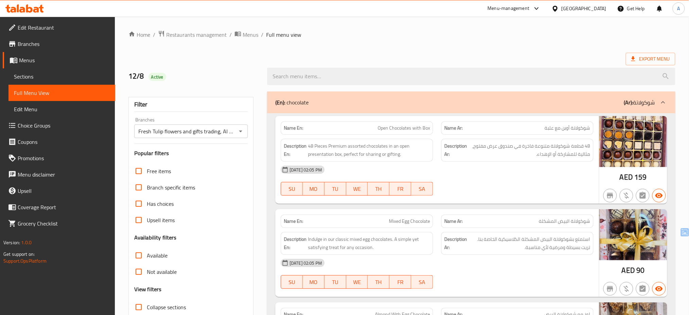
click at [241, 232] on div "Free items Branch specific items Has choices Upsell items Availability filters …" at bounding box center [190, 255] width 113 height 185
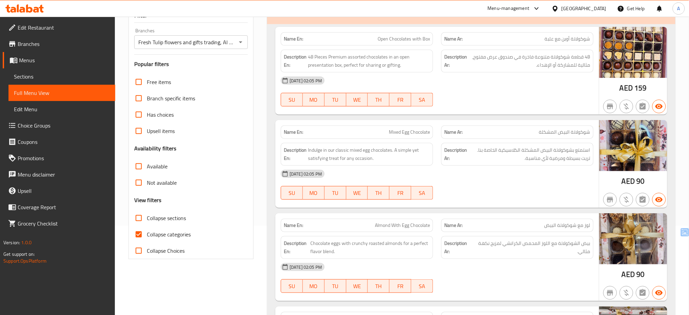
scroll to position [90, 0]
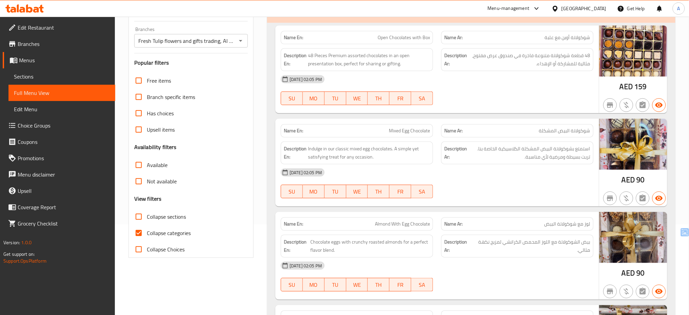
click at [164, 236] on span "Collapse categories" at bounding box center [169, 233] width 44 height 8
click at [147, 236] on input "Collapse categories" at bounding box center [138, 233] width 16 height 16
checkbox input "false"
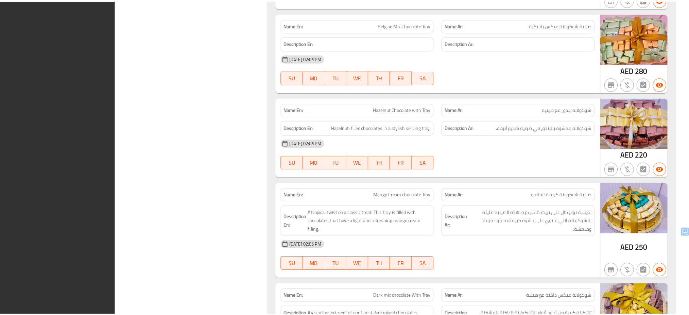
scroll to position [908, 0]
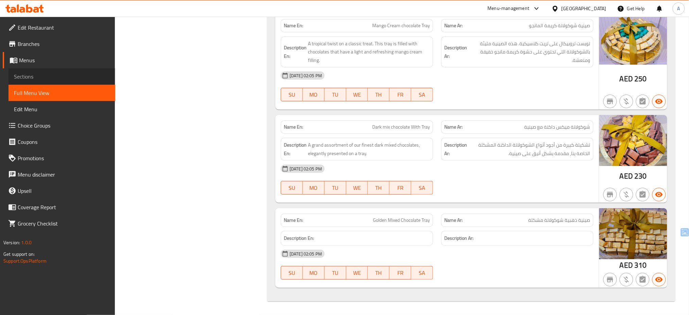
click at [22, 73] on span "Sections" at bounding box center [62, 76] width 96 height 8
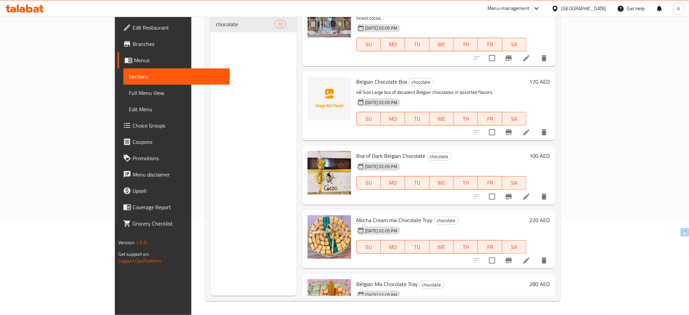
scroll to position [269, 0]
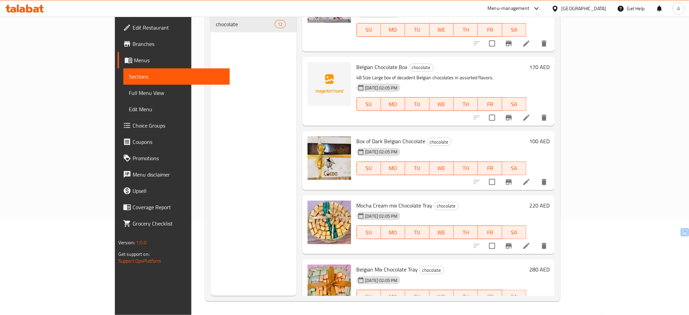
click at [356, 62] on span "Belgian Chocolate Box" at bounding box center [381, 67] width 51 height 10
copy h6 "Belgian Chocolate Box"
click at [314, 68] on icon "upload picture" at bounding box center [317, 71] width 7 height 6
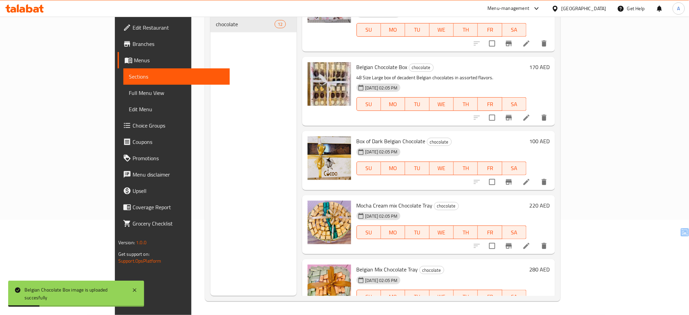
click at [211, 242] on div "Menu sections chocolate 12" at bounding box center [253, 138] width 86 height 315
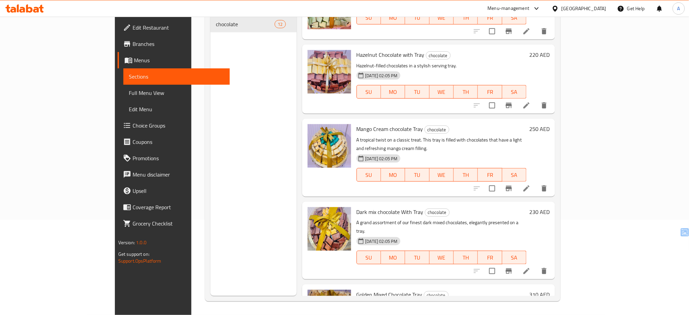
scroll to position [552, 0]
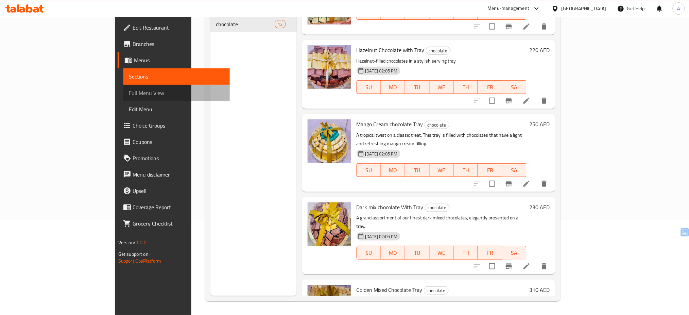
click at [129, 92] on span "Full Menu View" at bounding box center [177, 93] width 96 height 8
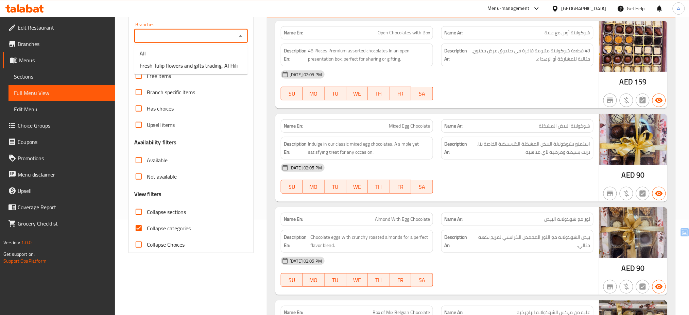
click at [201, 33] on input "Branches" at bounding box center [185, 36] width 98 height 10
click at [183, 67] on span "Fresh Tulip flowers and gifts trading, Al Hili" at bounding box center [189, 65] width 98 height 8
type input "Fresh Tulip flowers and gifts trading, Al Hili"
click at [171, 230] on span "Collapse categories" at bounding box center [169, 228] width 44 height 8
click at [147, 230] on input "Collapse categories" at bounding box center [138, 228] width 16 height 16
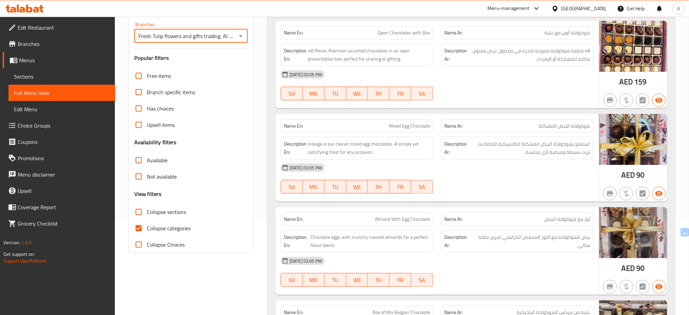
checkbox input "false"
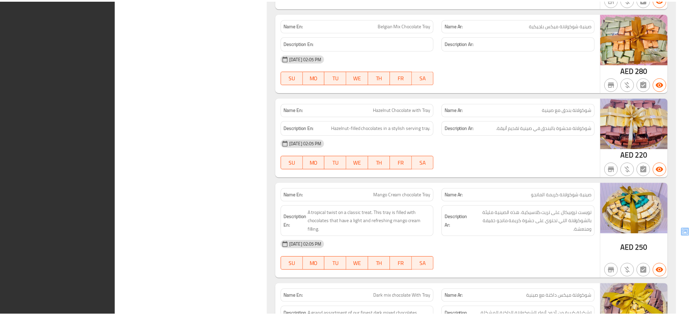
scroll to position [908, 0]
